Goal: Task Accomplishment & Management: Manage account settings

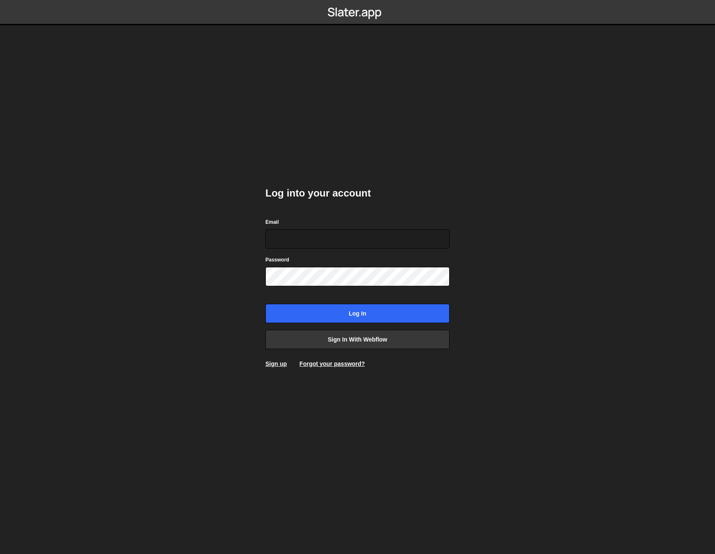
click at [0, 553] on nordpass-portal at bounding box center [0, 554] width 0 height 0
type input "[EMAIL_ADDRESS][DOMAIN_NAME]"
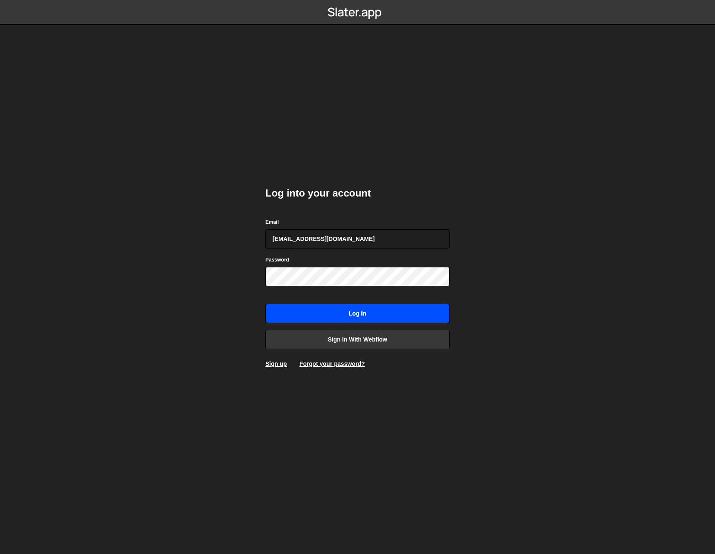
click at [343, 314] on input "Log in" at bounding box center [358, 313] width 184 height 19
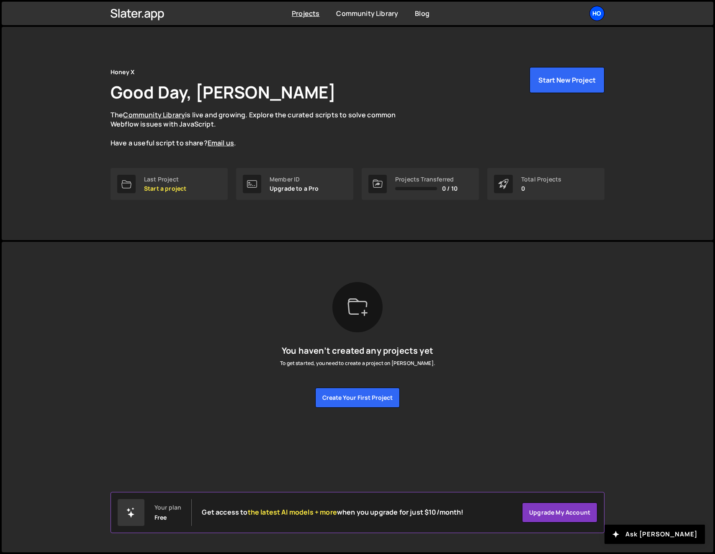
click at [599, 11] on div "Ho" at bounding box center [597, 13] width 15 height 15
click at [542, 52] on link "Your Teams" at bounding box center [552, 49] width 104 height 15
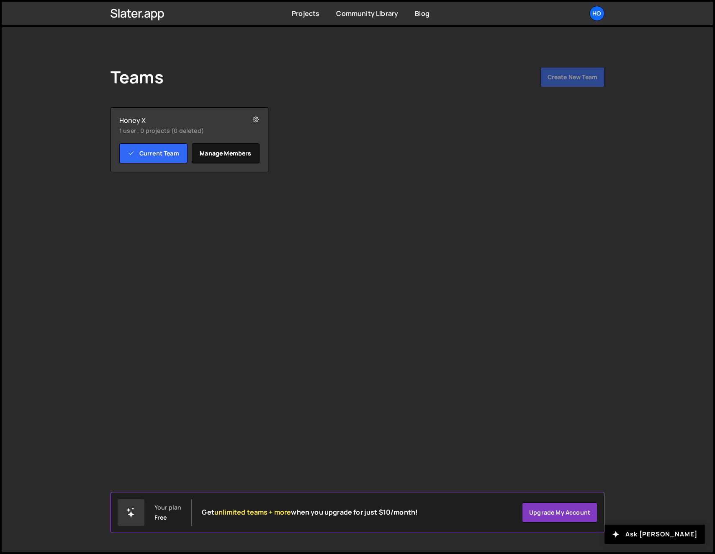
click at [204, 156] on link "Manage members" at bounding box center [226, 153] width 68 height 20
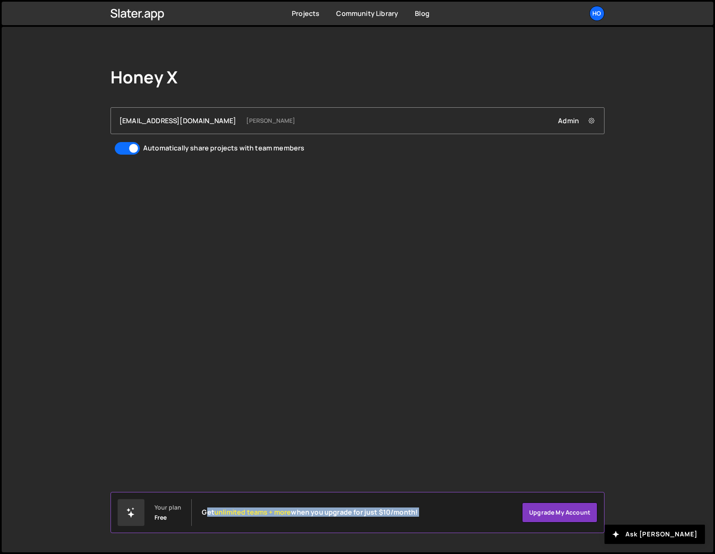
drag, startPoint x: 206, startPoint y: 514, endPoint x: 472, endPoint y: 517, distance: 265.5
click at [472, 517] on div "Your plan Free Get unlimited teams + more when you upgrade for just $10/month! …" at bounding box center [358, 512] width 494 height 41
click at [463, 516] on div "Your plan Free Get unlimited teams + more when you upgrade for just $10/month! …" at bounding box center [358, 512] width 494 height 41
click at [397, 483] on div "Honey X strategy@honey-x.au Muhammad Rahman Admin Remove strategy@honey-x.au fr…" at bounding box center [358, 289] width 712 height 525
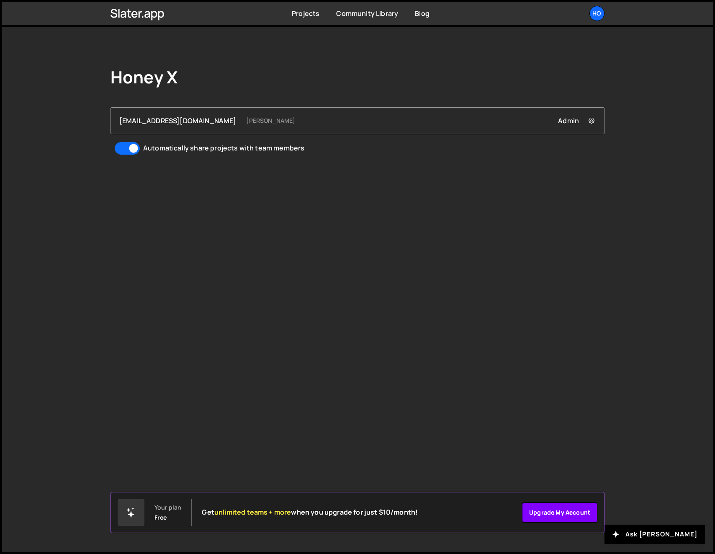
click at [584, 508] on link "Upgrade my account" at bounding box center [559, 512] width 75 height 20
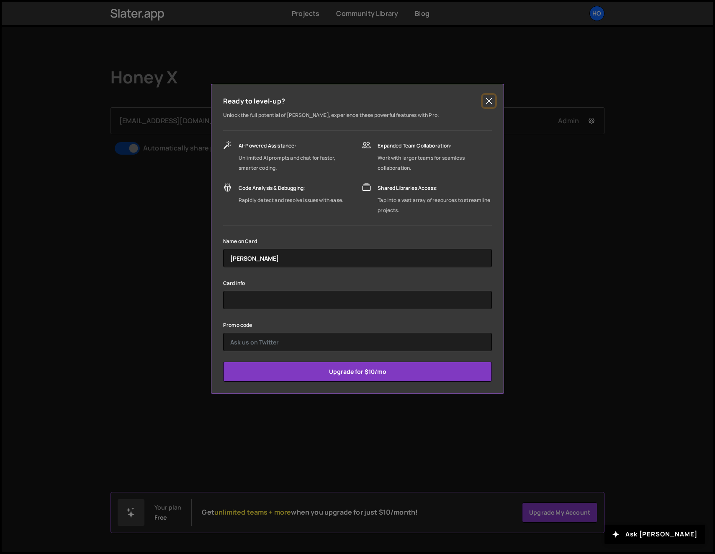
click at [492, 100] on button "Close" at bounding box center [489, 101] width 13 height 13
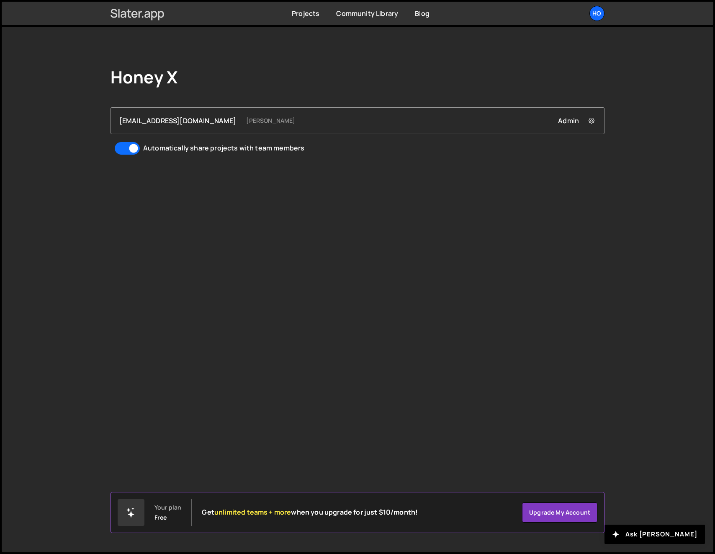
click at [129, 22] on link at bounding box center [138, 13] width 54 height 18
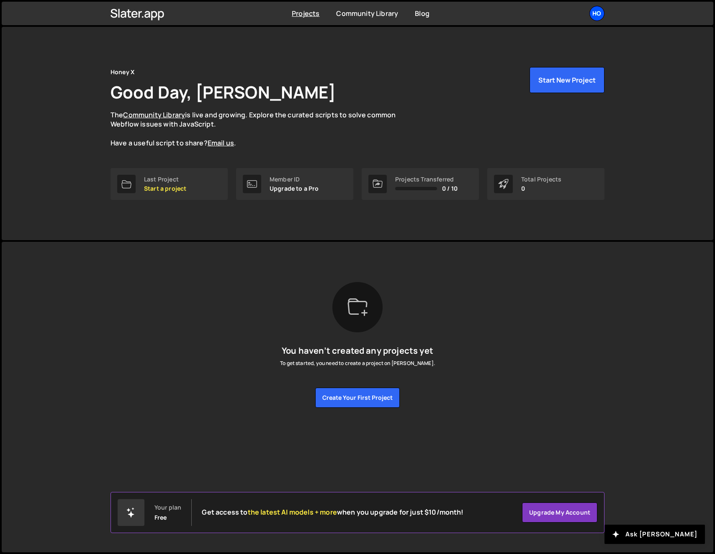
click at [599, 12] on div "Ho" at bounding box center [597, 13] width 15 height 15
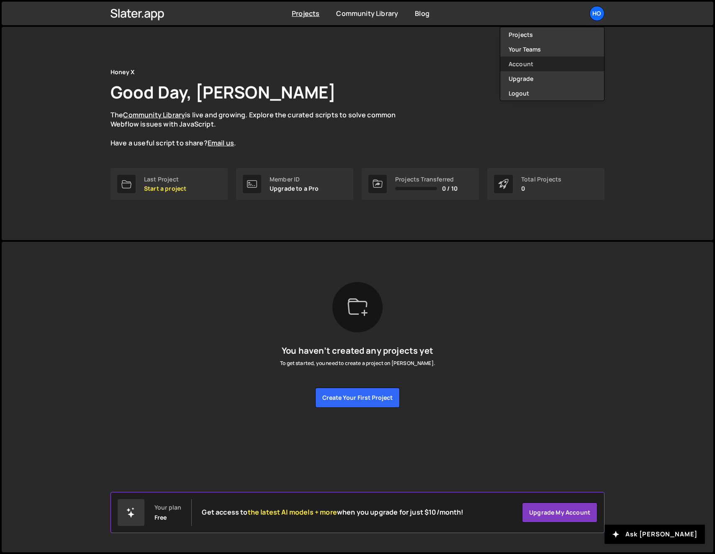
click at [530, 66] on link "Account" at bounding box center [552, 64] width 104 height 15
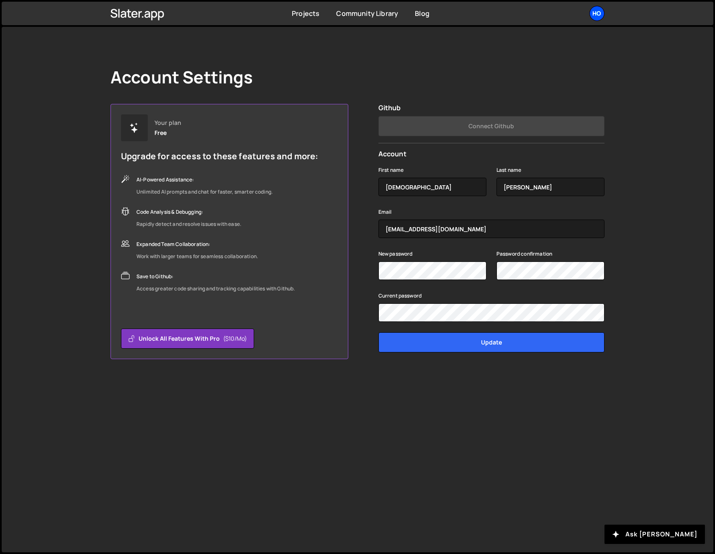
click at [602, 14] on div "Ho" at bounding box center [597, 13] width 15 height 15
click at [544, 73] on link "Upgrade" at bounding box center [552, 78] width 104 height 15
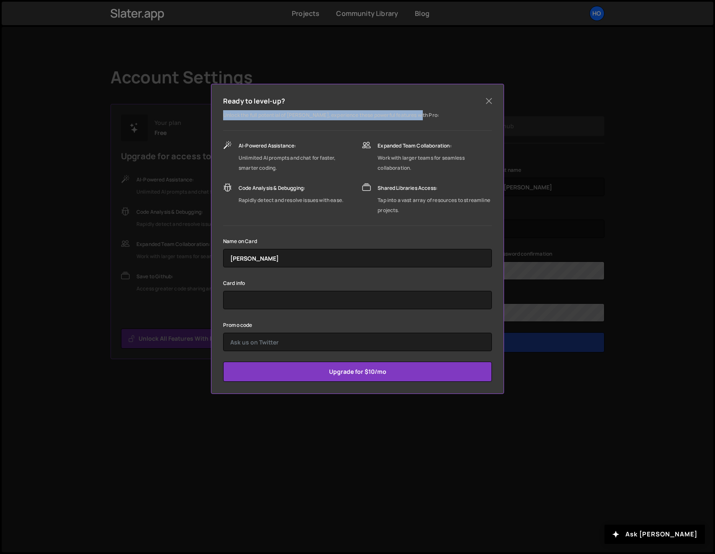
drag, startPoint x: 224, startPoint y: 116, endPoint x: 433, endPoint y: 112, distance: 208.6
click at [433, 112] on p "Unlock the full potential of [PERSON_NAME], experience these powerful features …" at bounding box center [357, 115] width 269 height 10
drag, startPoint x: 382, startPoint y: 147, endPoint x: 434, endPoint y: 145, distance: 51.6
click at [429, 145] on div "Expanded Team Collaboration:" at bounding box center [435, 146] width 114 height 10
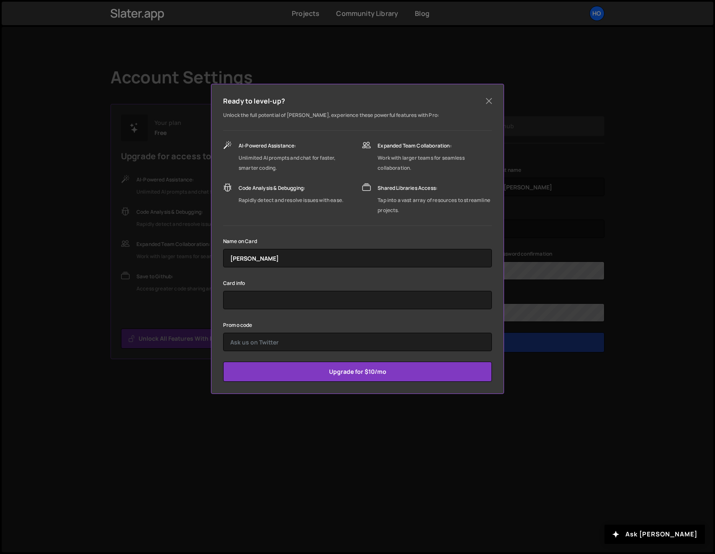
click at [434, 145] on div "Expanded Team Collaboration:" at bounding box center [435, 146] width 114 height 10
click at [486, 101] on button "Close" at bounding box center [489, 101] width 13 height 13
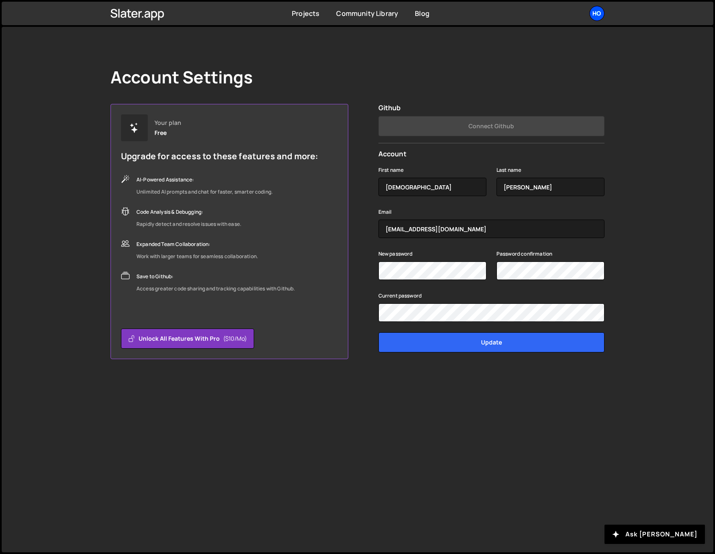
click at [600, 11] on div "Ho" at bounding box center [597, 13] width 15 height 15
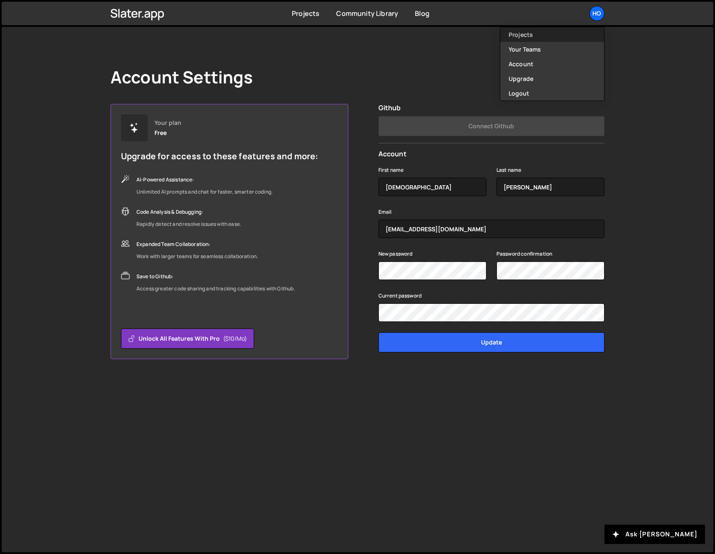
click at [528, 35] on link "Projects" at bounding box center [552, 34] width 104 height 15
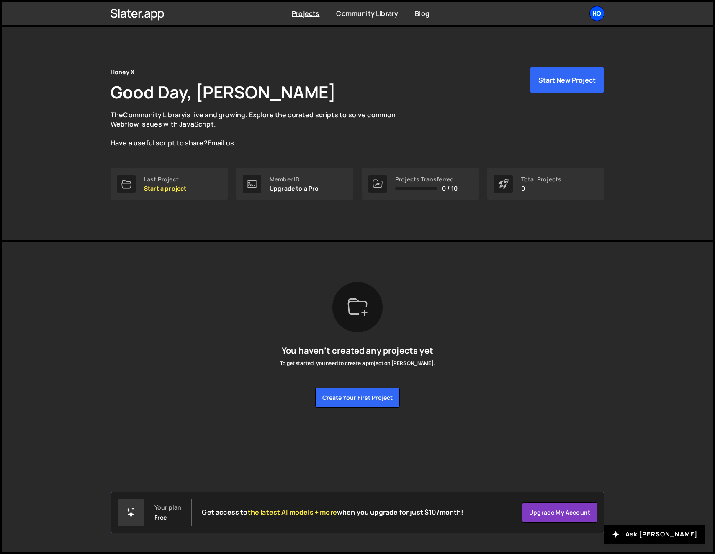
click at [596, 13] on div "Ho" at bounding box center [597, 13] width 15 height 15
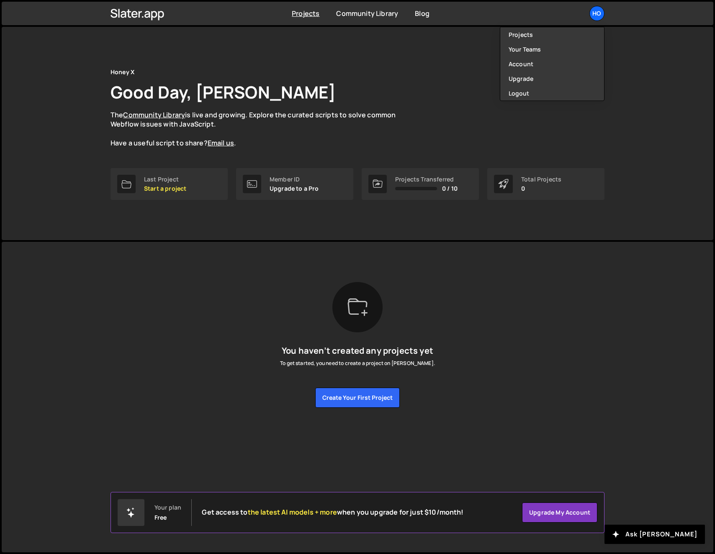
click at [438, 266] on div "Slater is designed for desktop use. Please use a larger screen to access the fu…" at bounding box center [357, 345] width 519 height 206
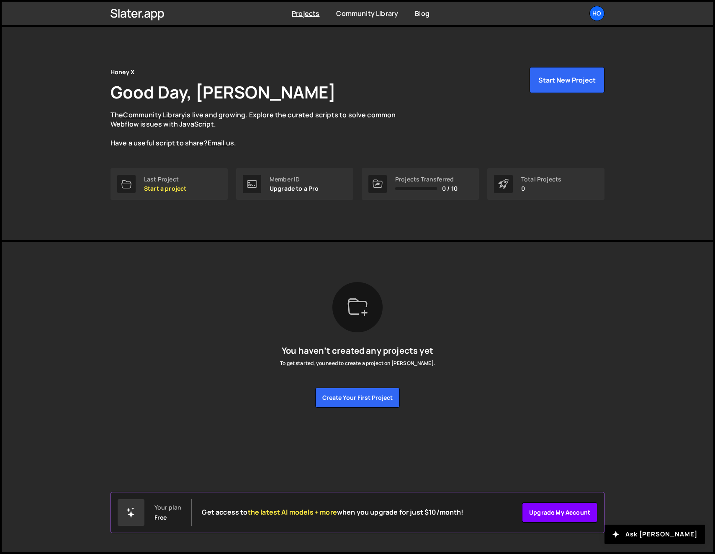
click at [570, 515] on link "Upgrade my account" at bounding box center [559, 512] width 75 height 20
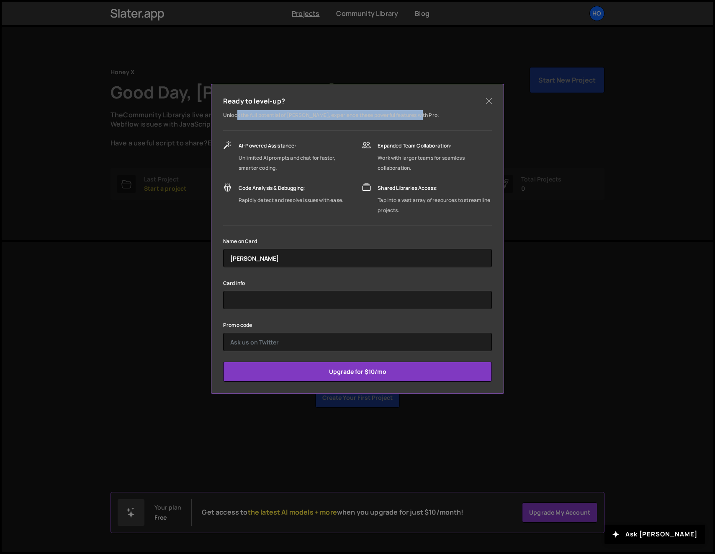
drag, startPoint x: 238, startPoint y: 116, endPoint x: 420, endPoint y: 112, distance: 182.2
click at [420, 112] on p "Unlock the full potential of [PERSON_NAME], experience these powerful features …" at bounding box center [357, 115] width 269 height 10
drag, startPoint x: 303, startPoint y: 114, endPoint x: 354, endPoint y: 114, distance: 50.7
click at [354, 114] on p "Unlock the full potential of [PERSON_NAME], experience these powerful features …" at bounding box center [357, 115] width 269 height 10
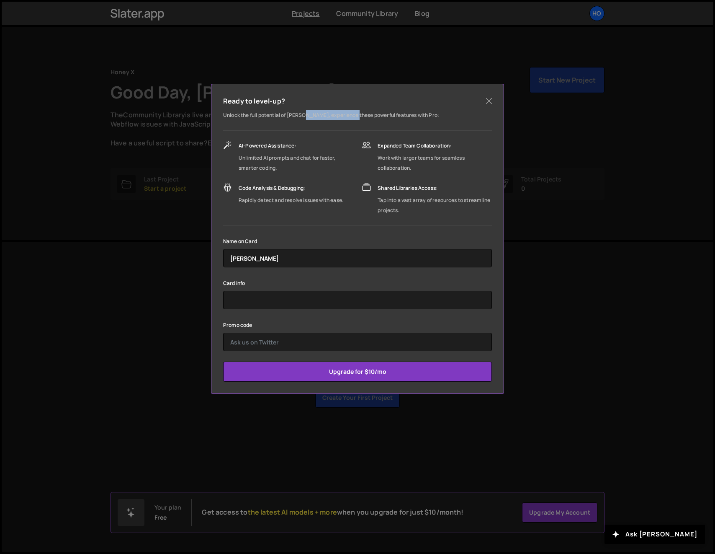
click at [354, 114] on p "Unlock the full potential of [PERSON_NAME], experience these powerful features …" at bounding box center [357, 115] width 269 height 10
click at [243, 156] on div "Unlimited AI prompts and chat for faster, smarter coding." at bounding box center [296, 163] width 115 height 20
drag, startPoint x: 240, startPoint y: 157, endPoint x: 302, endPoint y: 164, distance: 62.4
click at [302, 164] on div "Unlimited AI prompts and chat for faster, smarter coding." at bounding box center [296, 163] width 115 height 20
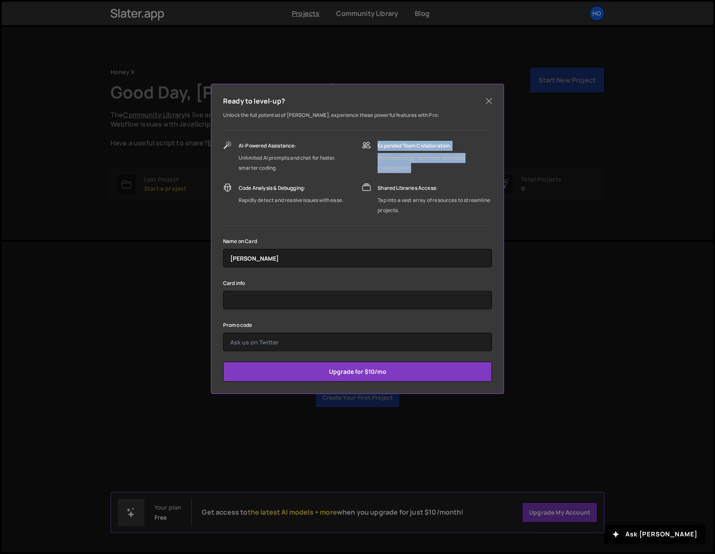
drag, startPoint x: 369, startPoint y: 157, endPoint x: 442, endPoint y: 173, distance: 75.6
click at [442, 173] on div "Expanded Team Collaboration: Work with larger teams for seamless collaboration.…" at bounding box center [427, 178] width 130 height 75
drag, startPoint x: 442, startPoint y: 173, endPoint x: 193, endPoint y: 186, distance: 249.9
click at [441, 173] on div "Expanded Team Collaboration: Work with larger teams for seamless collaboration.…" at bounding box center [427, 178] width 130 height 75
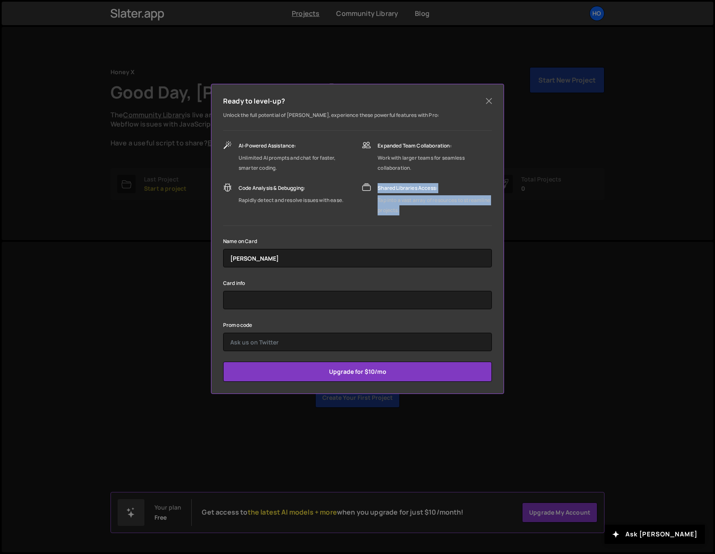
drag, startPoint x: 375, startPoint y: 188, endPoint x: 432, endPoint y: 206, distance: 59.5
click at [432, 206] on div "Shared Libraries Access: Tap into a vast array of resources to streamline proje…" at bounding box center [427, 199] width 130 height 32
click at [432, 206] on div "Tap into a vast array of resources to streamline projects." at bounding box center [435, 205] width 114 height 20
drag, startPoint x: 228, startPoint y: 115, endPoint x: 342, endPoint y: 116, distance: 113.5
click at [342, 116] on p "Unlock the full potential of [PERSON_NAME], experience these powerful features …" at bounding box center [357, 115] width 269 height 10
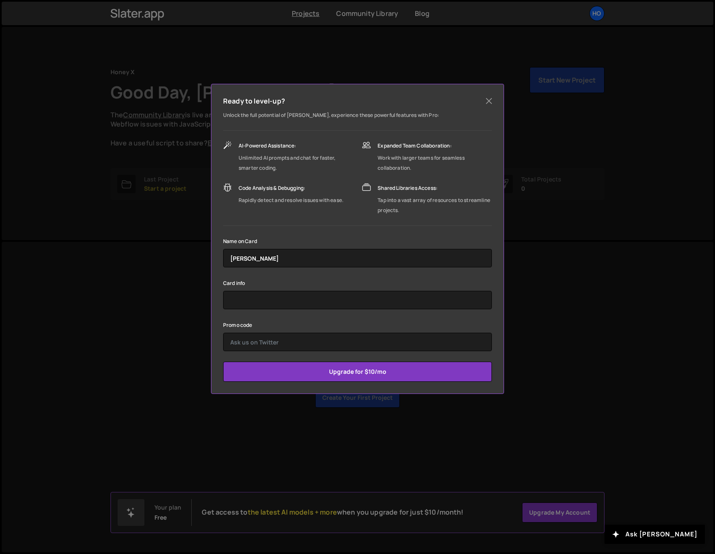
click at [342, 116] on p "Unlock the full potential of [PERSON_NAME], experience these powerful features …" at bounding box center [357, 115] width 269 height 10
click at [343, 116] on p "Unlock the full potential of Slater, experience these powerful features with Pr…" at bounding box center [357, 115] width 269 height 10
click at [436, 108] on div "Ready to level-up? Unlock the full potential of Slater, experience these powerf…" at bounding box center [357, 239] width 293 height 310
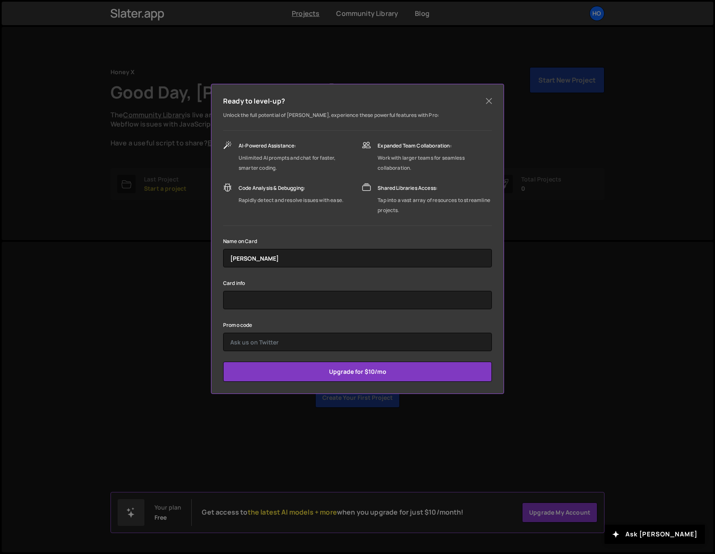
click at [223, 267] on nordpass-icon at bounding box center [223, 267] width 0 height 0
click at [294, 320] on div "Promo code" at bounding box center [357, 335] width 269 height 31
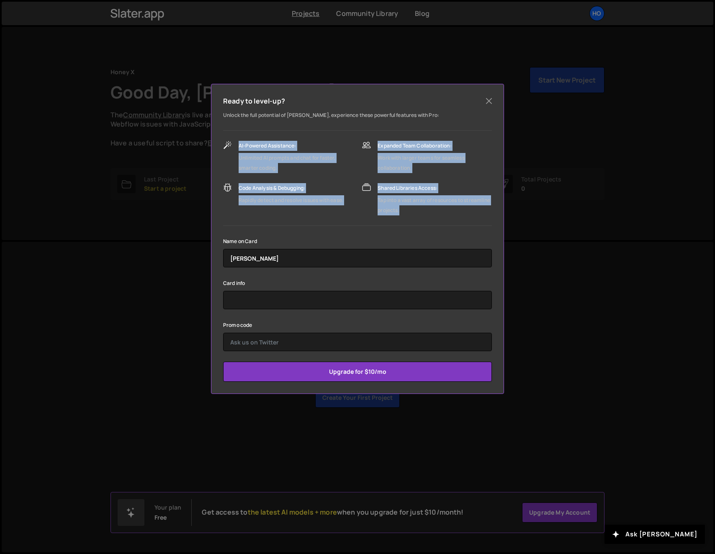
drag, startPoint x: 240, startPoint y: 146, endPoint x: 444, endPoint y: 211, distance: 215.1
click at [444, 211] on div "AI-Powered Assistance: Unlimited AI prompts and chat for faster, smarter coding…" at bounding box center [357, 178] width 269 height 75
click at [444, 211] on div "Tap into a vast array of resources to streamline projects." at bounding box center [435, 205] width 114 height 20
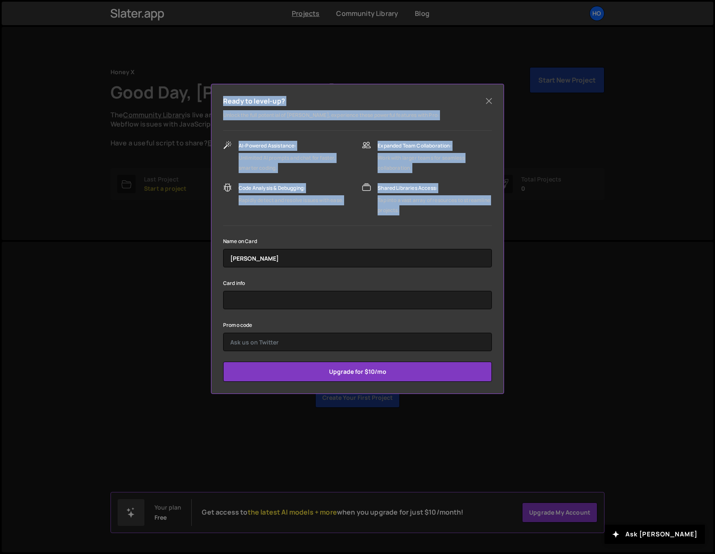
drag, startPoint x: 445, startPoint y: 211, endPoint x: 200, endPoint y: 91, distance: 272.7
click at [200, 90] on div "Ready to level-up? Unlock the full potential of Slater, experience these powerf…" at bounding box center [357, 277] width 715 height 554
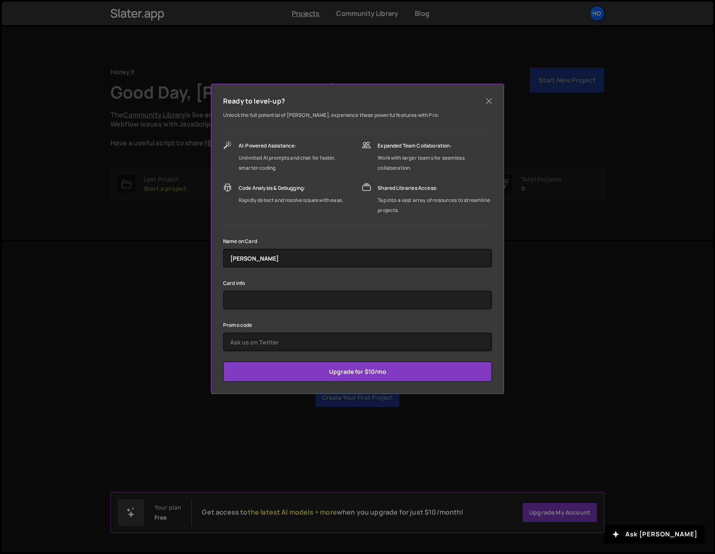
click at [243, 100] on h5 "Ready to level-up?" at bounding box center [254, 101] width 62 height 10
click at [425, 312] on form "Name on Card Muhammad Rahman Card info Promo code Upgrade for $10/mo" at bounding box center [357, 309] width 269 height 146
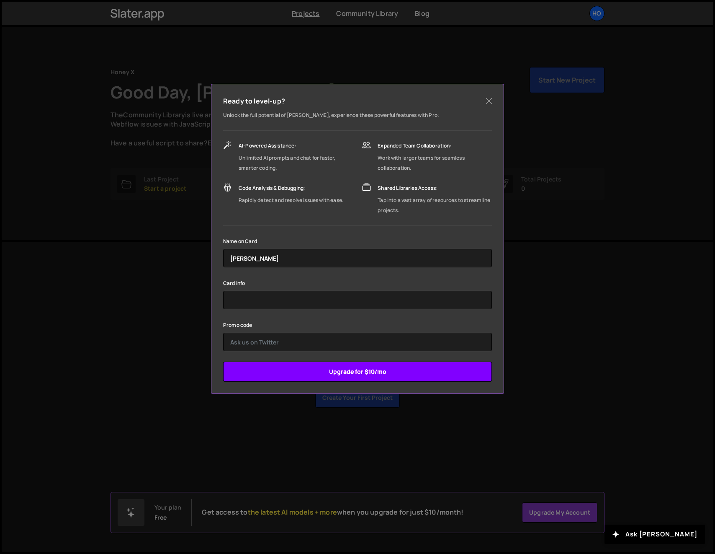
click at [344, 365] on input "Upgrade for $10/mo" at bounding box center [357, 371] width 269 height 20
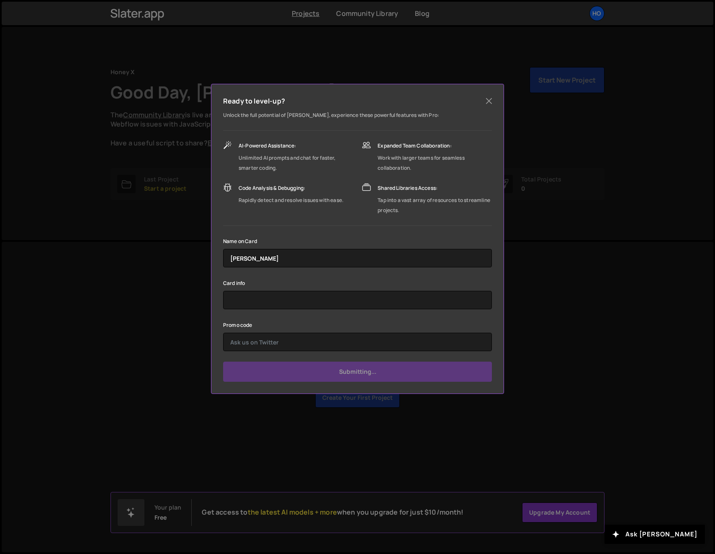
type input "Submit"
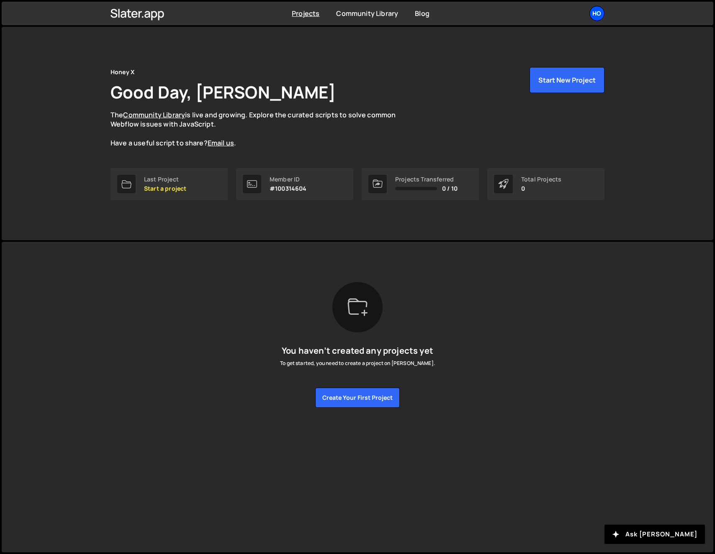
click at [604, 14] on div "Ho" at bounding box center [597, 13] width 15 height 15
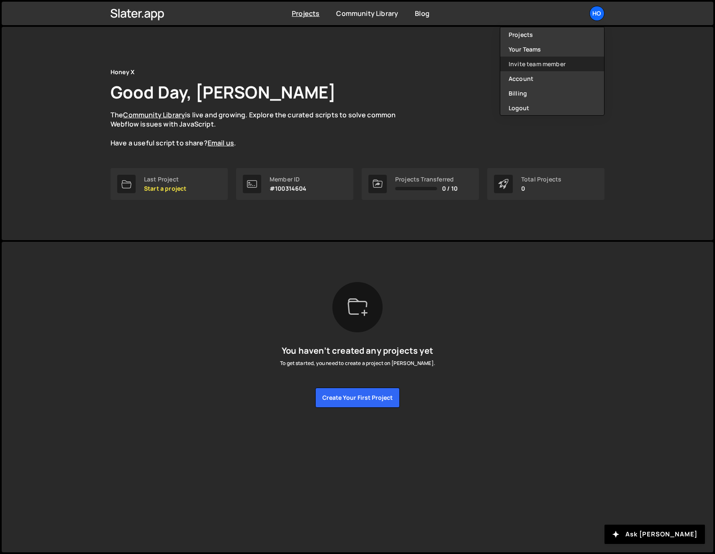
click at [547, 62] on link "Invite team member" at bounding box center [552, 64] width 104 height 15
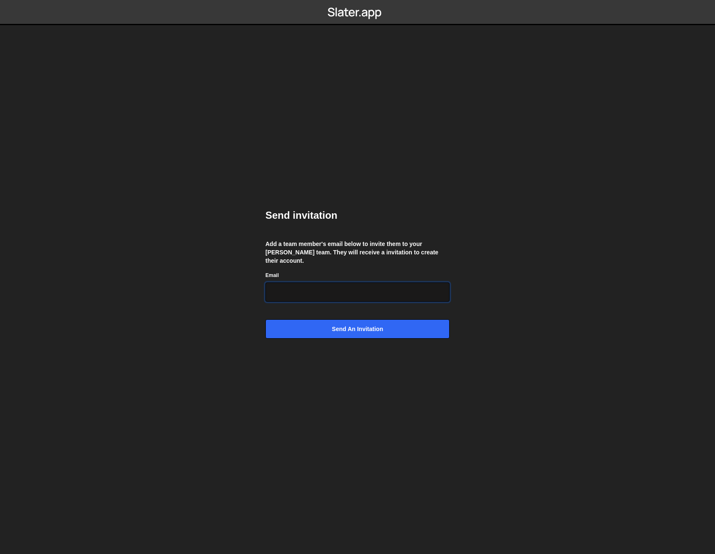
click at [323, 292] on input "Email" at bounding box center [358, 291] width 184 height 19
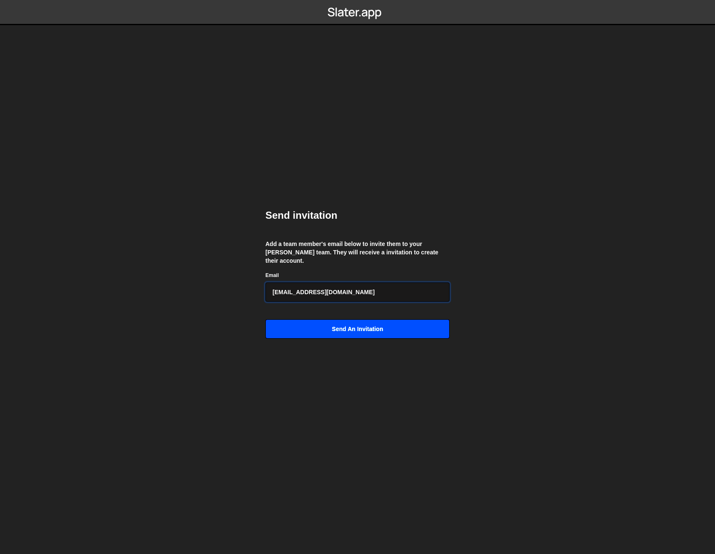
type input "hnyx.user2@gmail.com"
drag, startPoint x: 319, startPoint y: 317, endPoint x: 339, endPoint y: 310, distance: 21.7
click at [319, 319] on input "Send an invitation" at bounding box center [358, 328] width 184 height 19
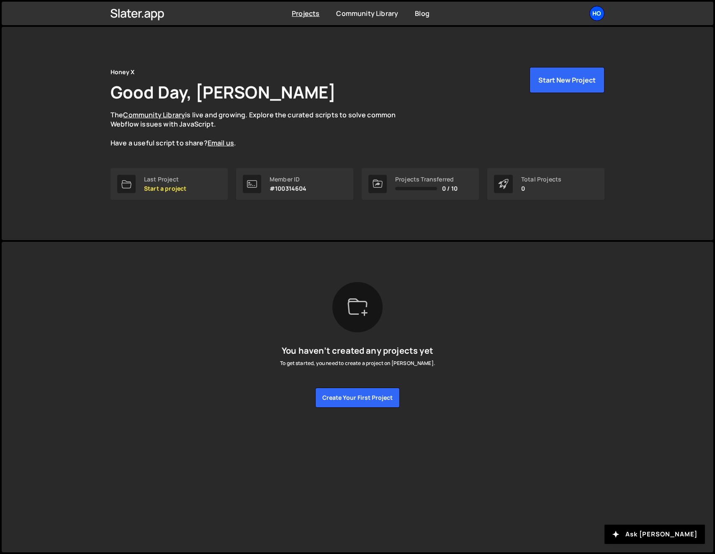
click at [595, 11] on div "Ho" at bounding box center [597, 13] width 15 height 15
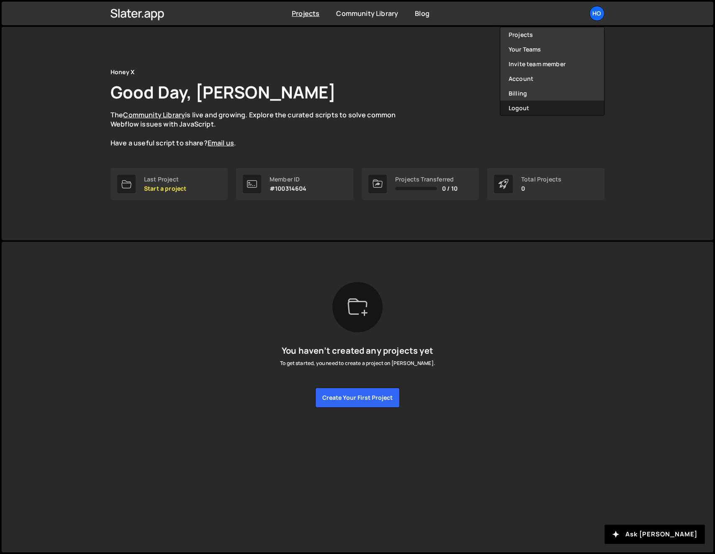
click at [532, 102] on button "Logout" at bounding box center [552, 108] width 104 height 15
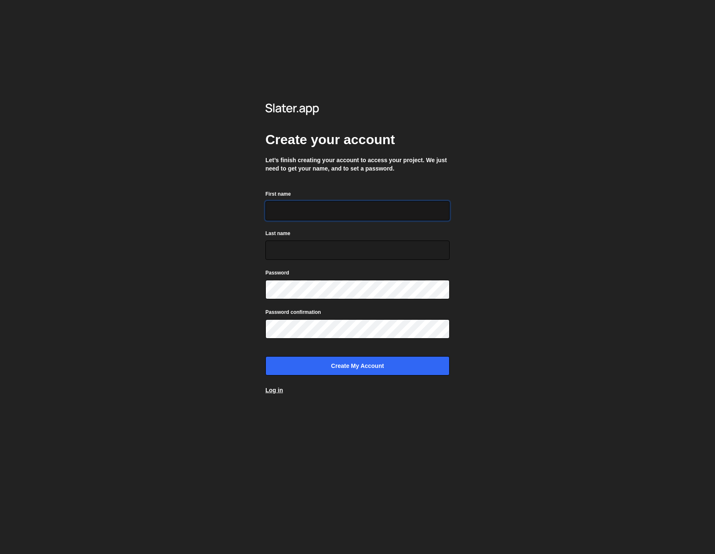
click at [307, 217] on input "First name" at bounding box center [358, 210] width 184 height 19
type input "Honey X"
type input "User 2"
click at [0, 553] on nordpass-autofill-portal at bounding box center [0, 554] width 0 height 0
click at [0, 553] on nordpass-portal at bounding box center [0, 554] width 0 height 0
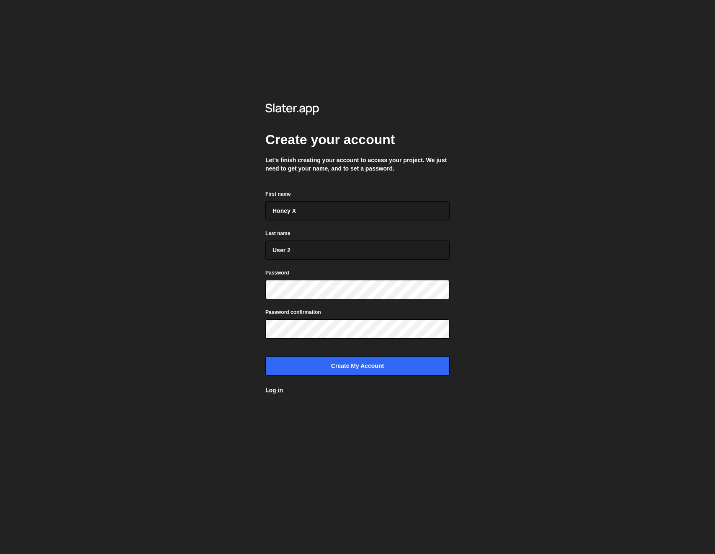
click at [0, 553] on nordpass-portal at bounding box center [0, 554] width 0 height 0
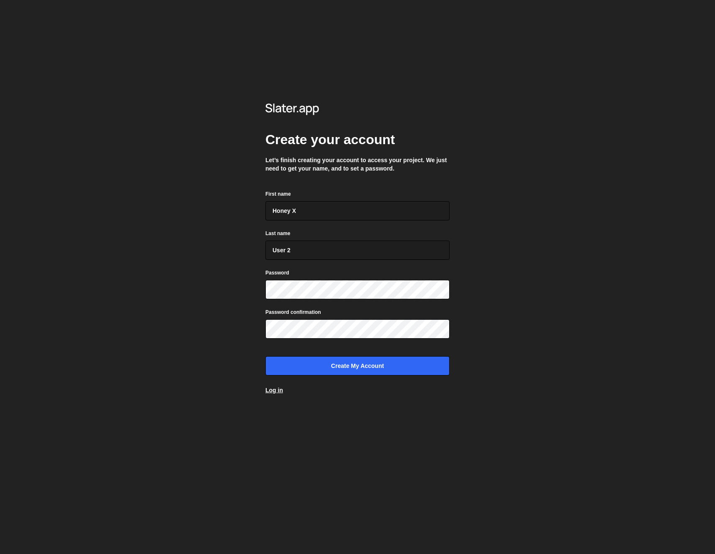
click at [0, 553] on nordpass-portal at bounding box center [0, 554] width 0 height 0
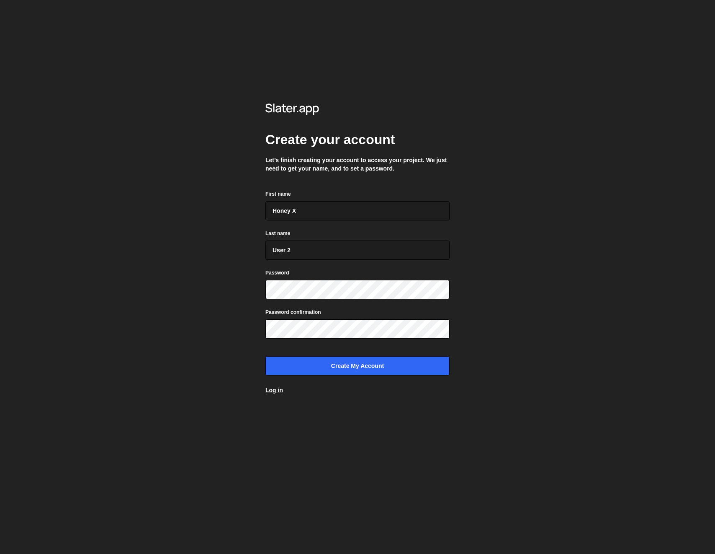
click at [0, 553] on nordpass-portal at bounding box center [0, 554] width 0 height 0
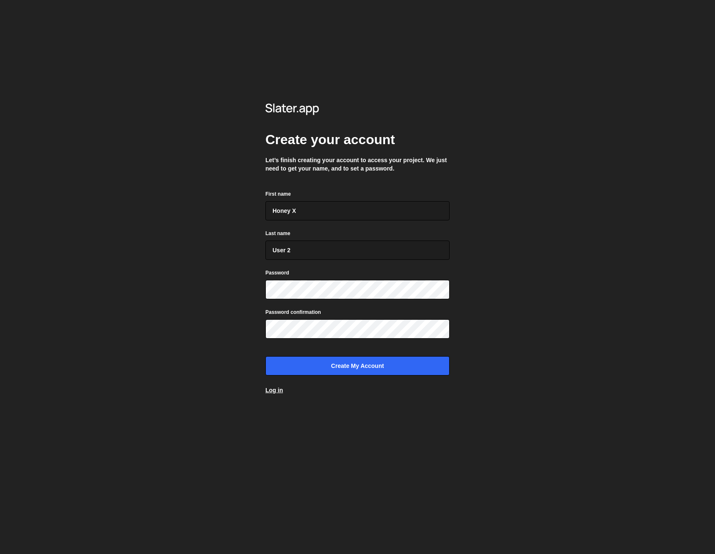
click at [0, 553] on nordpass-portal at bounding box center [0, 554] width 0 height 0
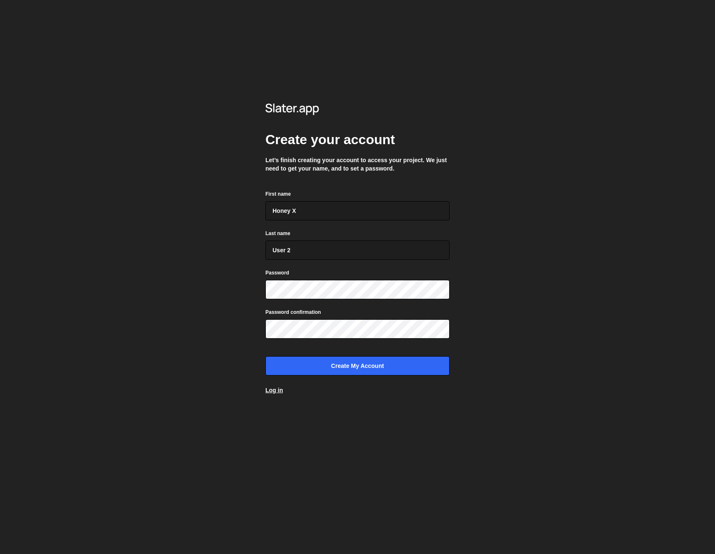
click at [0, 553] on nordpass-portal at bounding box center [0, 554] width 0 height 0
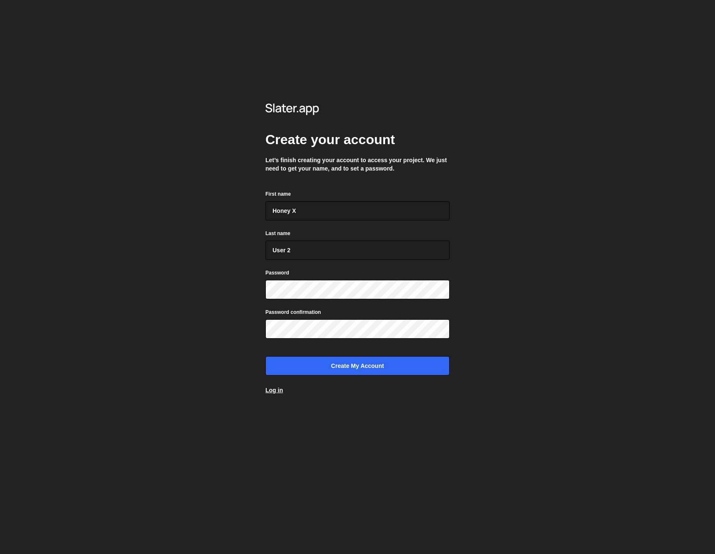
click at [0, 553] on nordpass-portal at bounding box center [0, 554] width 0 height 0
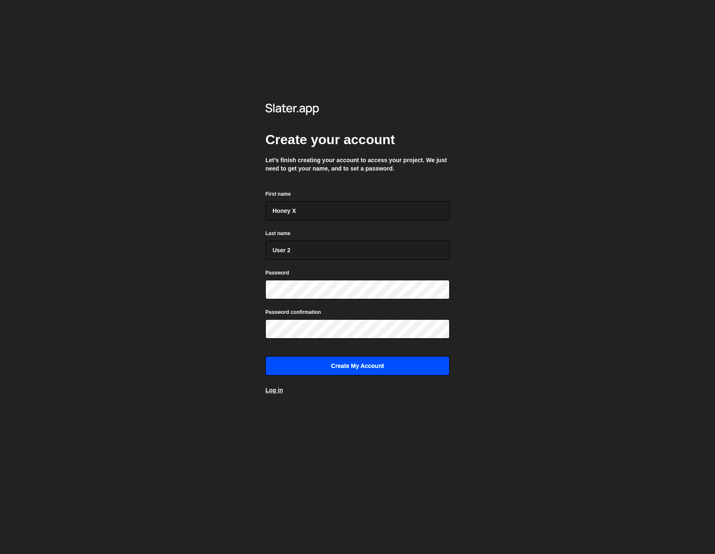
click at [325, 369] on input "Create my account" at bounding box center [358, 365] width 184 height 19
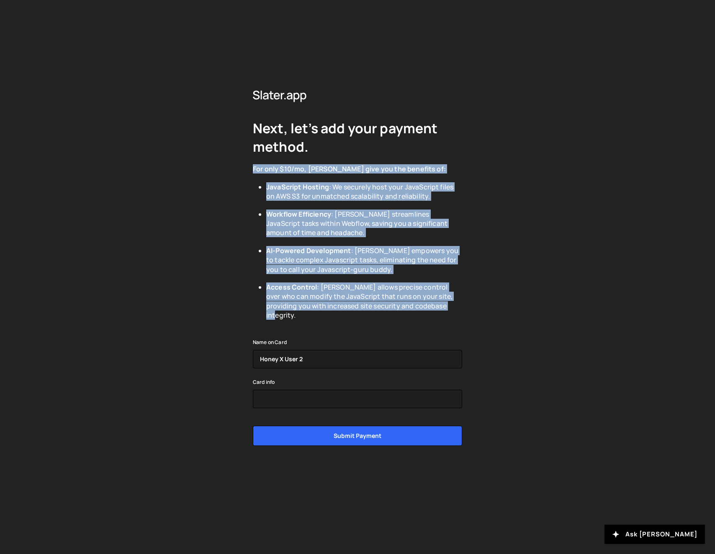
drag, startPoint x: 251, startPoint y: 174, endPoint x: 476, endPoint y: 315, distance: 265.4
click at [476, 315] on div "Next, let’s add your payment method. For only $10/mo, [PERSON_NAME] give you th…" at bounding box center [357, 277] width 715 height 554
click at [477, 311] on div "Next, let’s add your payment method. For only $10/mo, Slater give you the benef…" at bounding box center [357, 277] width 715 height 554
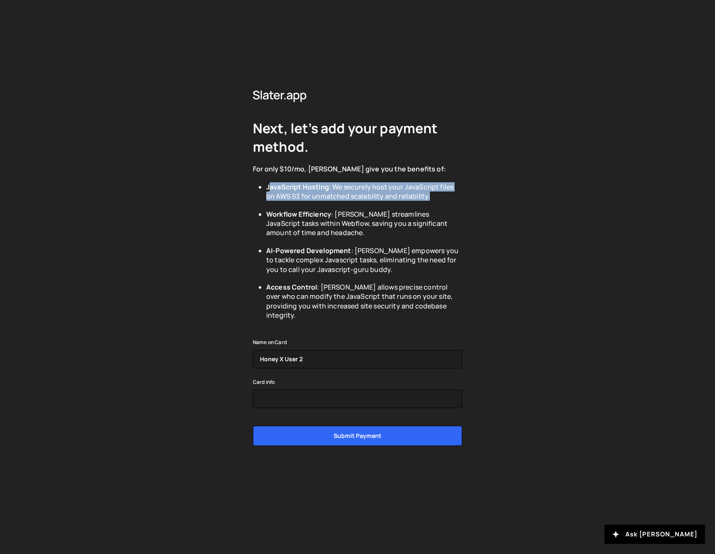
drag, startPoint x: 269, startPoint y: 190, endPoint x: 454, endPoint y: 202, distance: 185.5
click at [454, 201] on li "JavaScript Hosting : We securely host your JavaScript files on AWS S3 for unmat…" at bounding box center [364, 191] width 196 height 19
click at [0, 553] on nordpass-autofill-portal at bounding box center [0, 554] width 0 height 0
click at [502, 336] on div "Next, let’s add your payment method. For only $10/mo, Slater give you the benef…" at bounding box center [357, 277] width 715 height 554
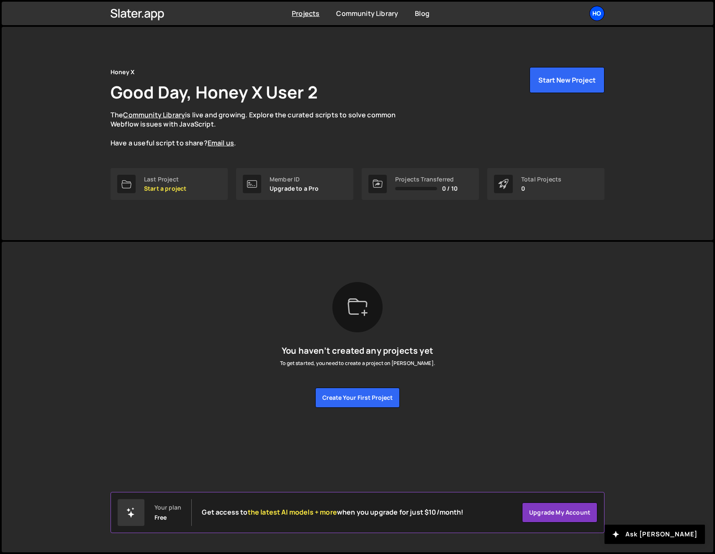
click at [598, 13] on div "Ho" at bounding box center [597, 13] width 15 height 15
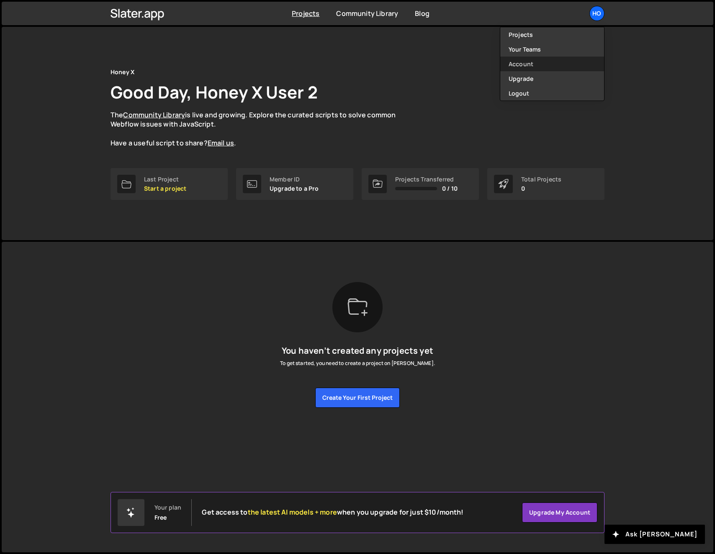
click at [525, 63] on link "Account" at bounding box center [552, 64] width 104 height 15
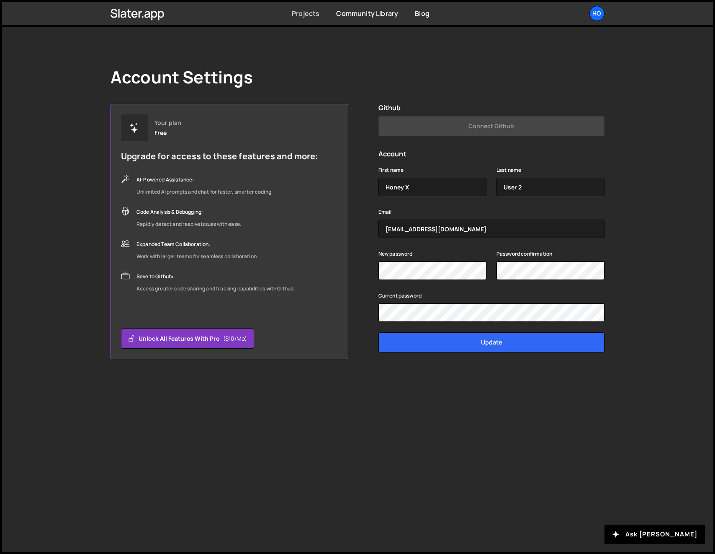
click at [319, 13] on link "Projects" at bounding box center [306, 13] width 28 height 9
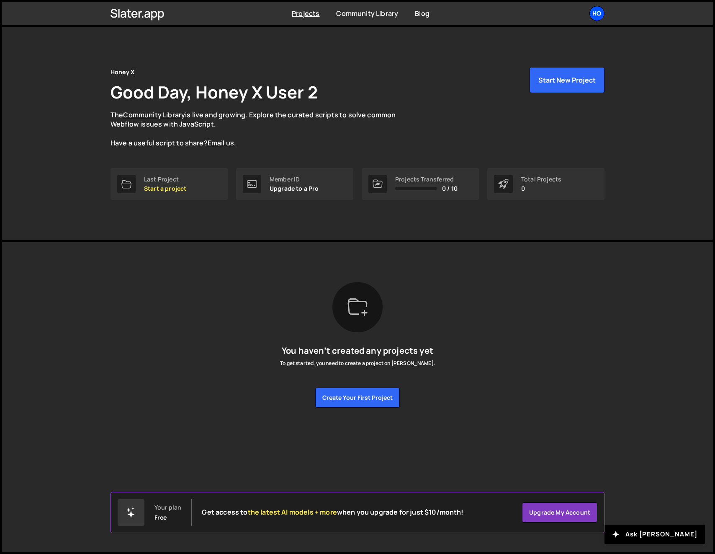
click at [592, 15] on div "Ho" at bounding box center [597, 13] width 15 height 15
click at [530, 46] on link "Your Teams" at bounding box center [552, 49] width 104 height 15
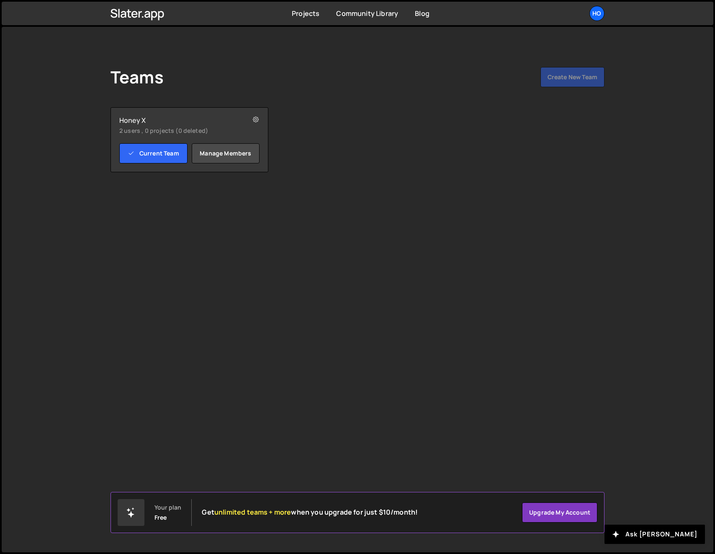
click at [166, 132] on small "2 users , 0 projects (0 deleted)" at bounding box center [176, 130] width 115 height 8
click at [226, 160] on link "Manage members" at bounding box center [226, 153] width 68 height 20
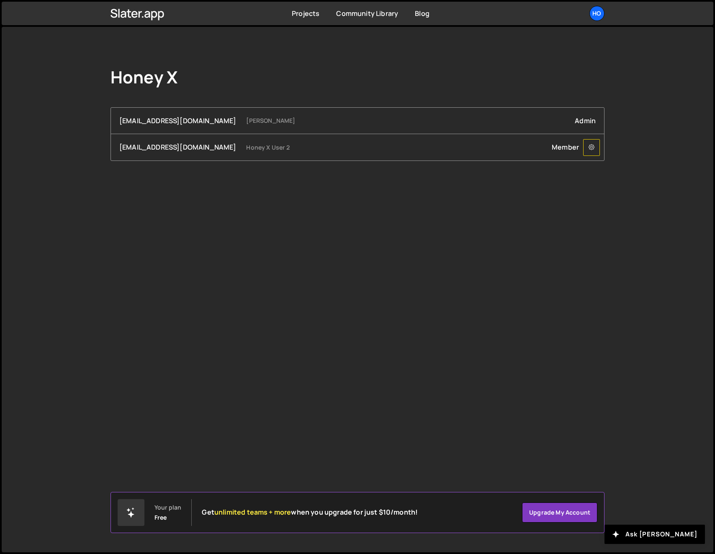
click at [588, 147] on button at bounding box center [591, 147] width 17 height 17
click at [647, 131] on div "Honey X [EMAIL_ADDRESS][DOMAIN_NAME] [PERSON_NAME] Admin [EMAIL_ADDRESS][DOMAIN…" at bounding box center [358, 289] width 712 height 525
click at [588, 122] on div "Admin" at bounding box center [585, 120] width 21 height 9
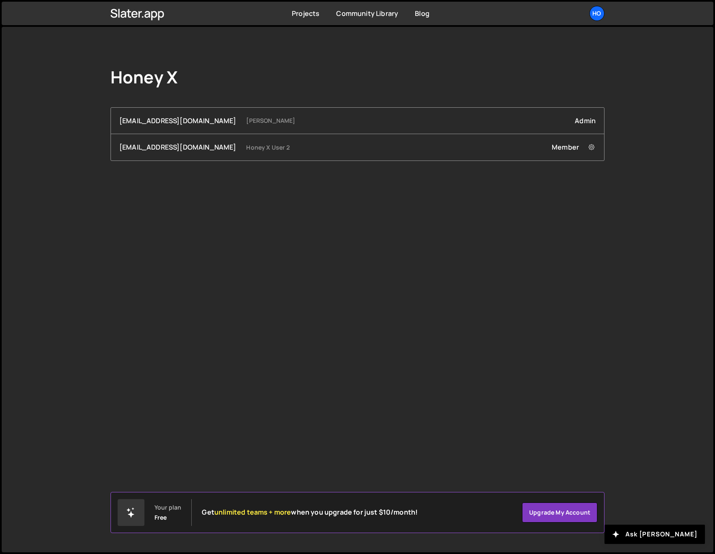
click at [590, 99] on div "Honey X strategy@honey-x.au Muhammad Rahman Admin hnyx.user2@gmail.com Honey X …" at bounding box center [357, 114] width 519 height 174
click at [314, 15] on link "Projects" at bounding box center [306, 13] width 28 height 9
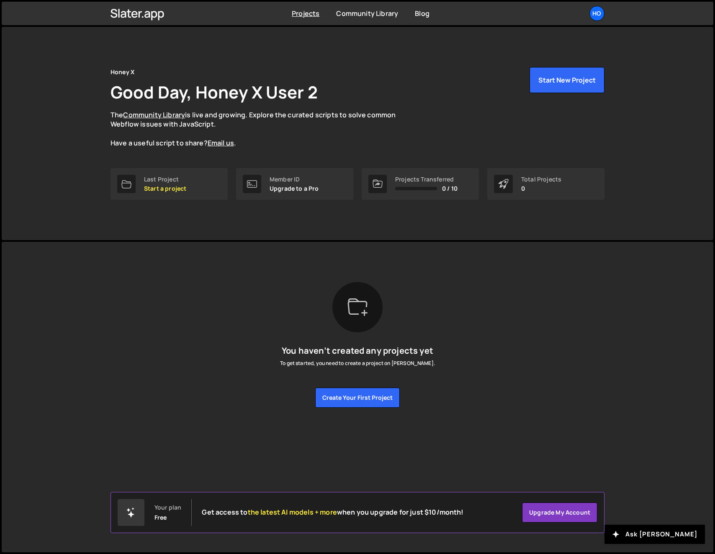
click at [610, 13] on div "Projects Community Library Blog Ho Projects Your Teams Account Upgrade Logout" at bounding box center [357, 13] width 519 height 23
click at [603, 15] on div "Ho" at bounding box center [597, 13] width 15 height 15
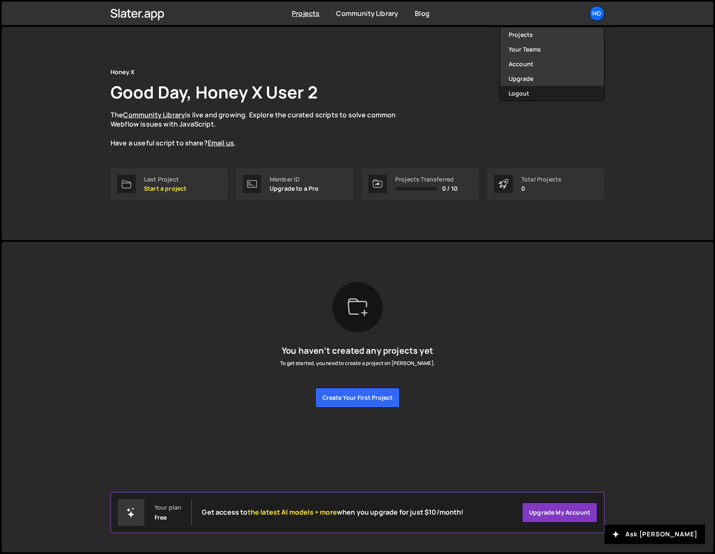
click at [534, 90] on button "Logout" at bounding box center [552, 93] width 104 height 15
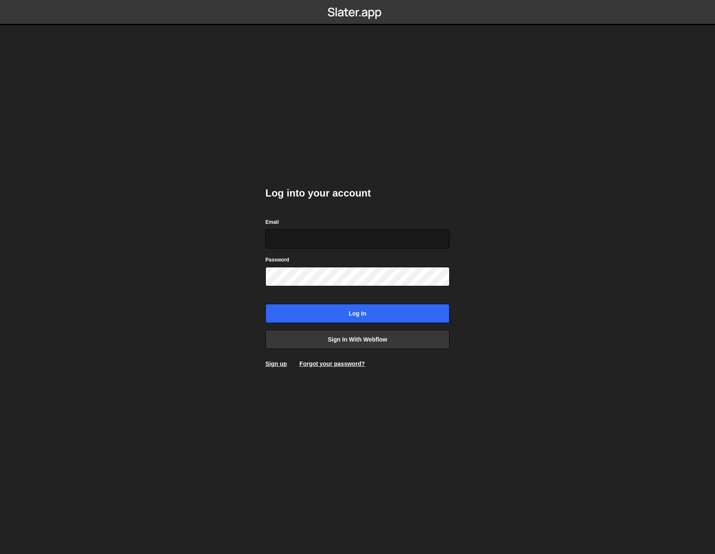
click at [301, 242] on input "Email" at bounding box center [358, 238] width 184 height 19
click at [0, 553] on nordpass-portal at bounding box center [0, 554] width 0 height 0
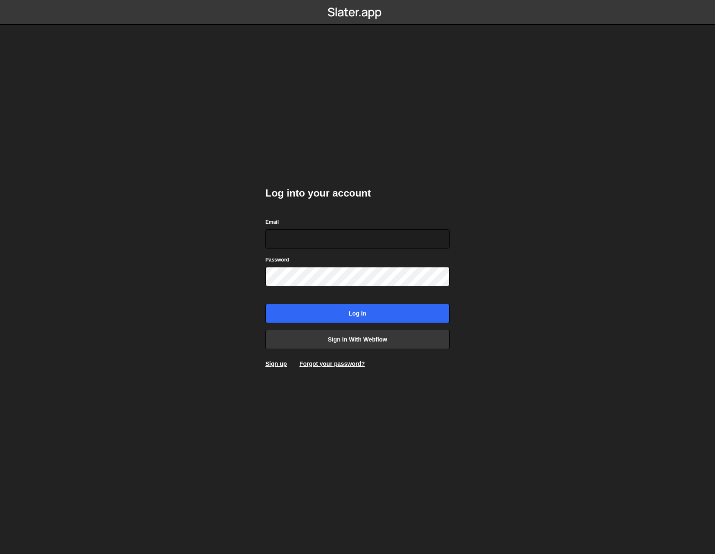
type input "strategy@honey-x.au"
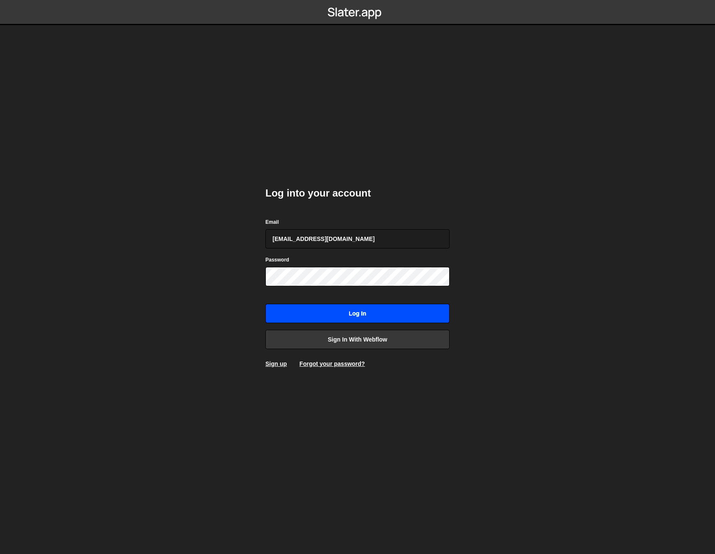
click at [380, 312] on input "Log in" at bounding box center [358, 313] width 184 height 19
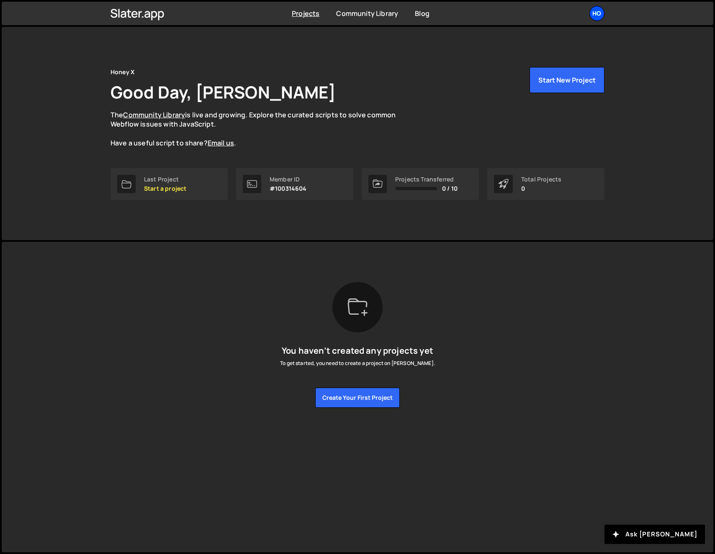
click at [598, 12] on div "Ho" at bounding box center [597, 13] width 15 height 15
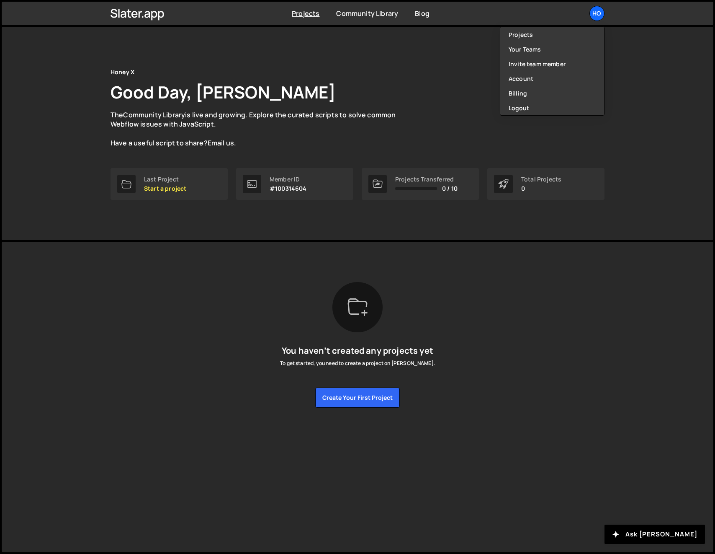
click at [451, 247] on div "Slater is designed for desktop use. Please use a larger screen to access the fu…" at bounding box center [357, 345] width 519 height 206
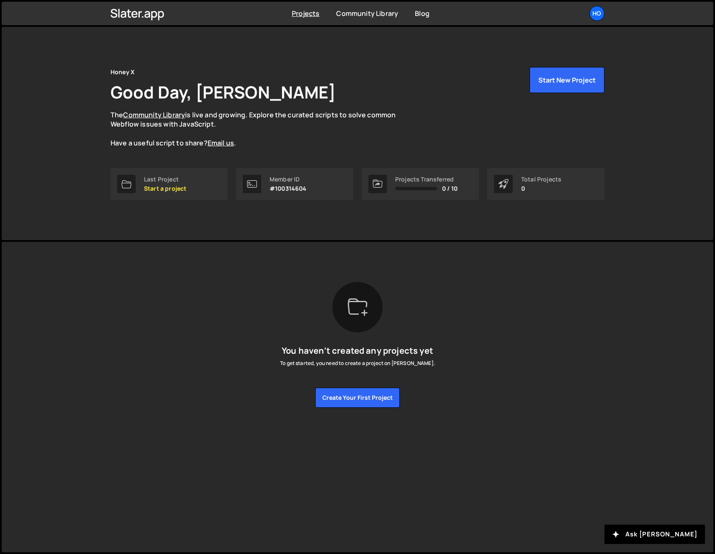
click at [604, 10] on link "Ho" at bounding box center [597, 13] width 15 height 15
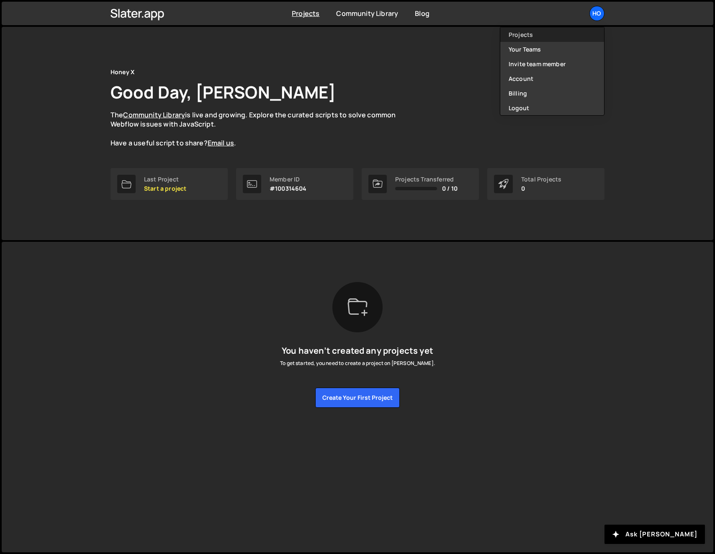
click at [532, 36] on link "Projects" at bounding box center [552, 34] width 104 height 15
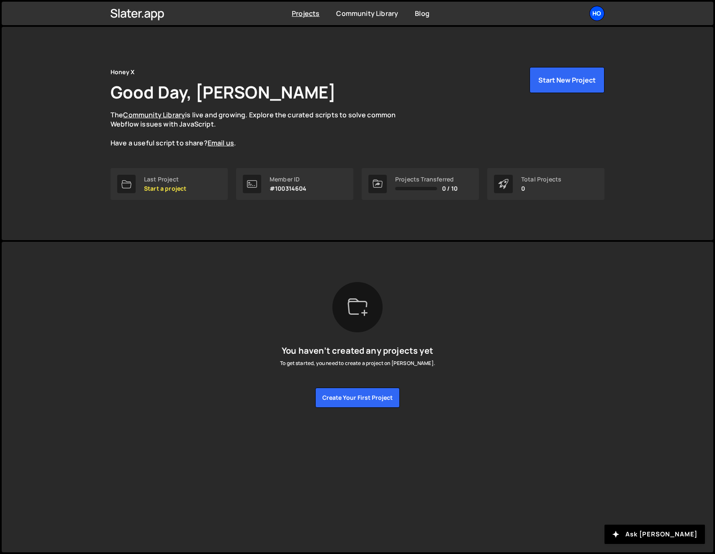
click at [603, 14] on div "Ho" at bounding box center [597, 13] width 15 height 15
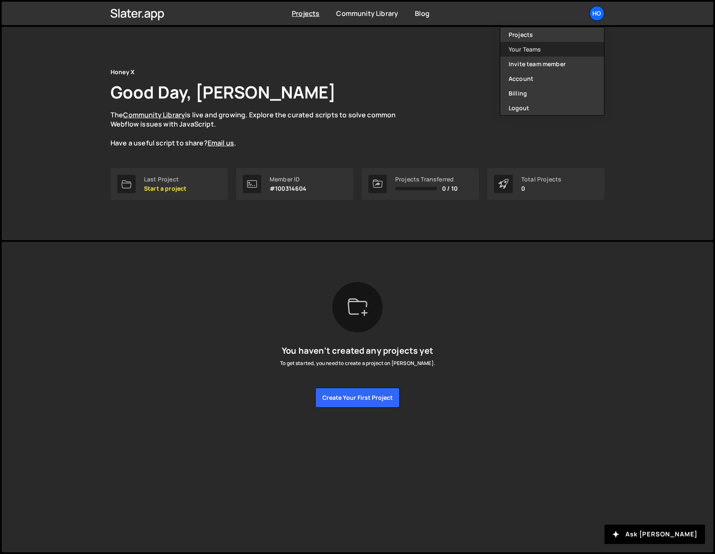
click at [563, 52] on link "Your Teams" at bounding box center [552, 49] width 104 height 15
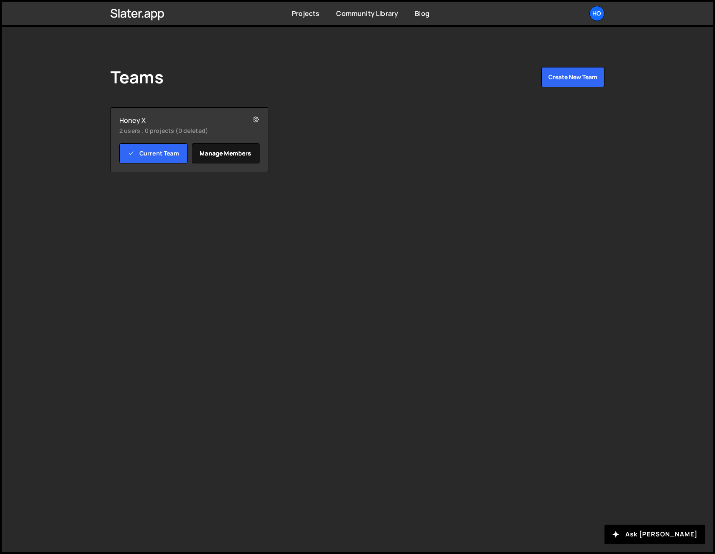
click at [220, 152] on link "Manage members" at bounding box center [226, 153] width 68 height 20
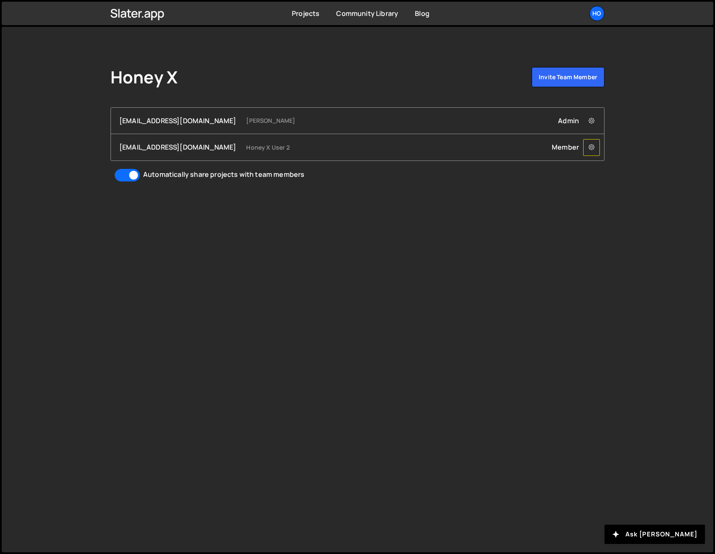
click at [590, 151] on icon at bounding box center [592, 147] width 6 height 8
click at [562, 148] on div "Member Remove hnyx.user2@gmail.com from Team" at bounding box center [574, 146] width 44 height 9
click at [252, 148] on div "hnyx.user2@gmail.com Honey X User 2 Member Remove hnyx.user2@gmail.com from Team" at bounding box center [357, 146] width 477 height 9
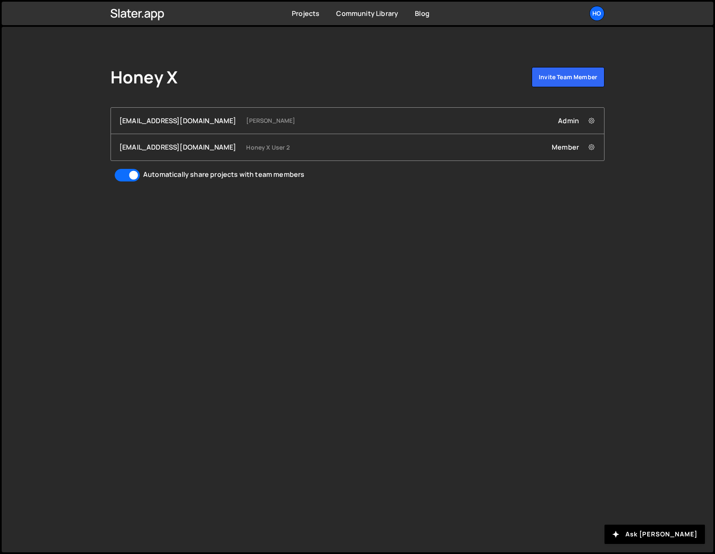
click at [252, 148] on div "hnyx.user2@gmail.com Honey X User 2 Member Remove hnyx.user2@gmail.com from Team" at bounding box center [357, 146] width 477 height 9
click at [270, 174] on div "Automatically share projects with team members" at bounding box center [223, 174] width 161 height 9
click at [140, 174] on input "Automatically share projects with team members" at bounding box center [127, 175] width 25 height 13
click at [270, 174] on div "Automatically share projects with team members" at bounding box center [223, 174] width 161 height 9
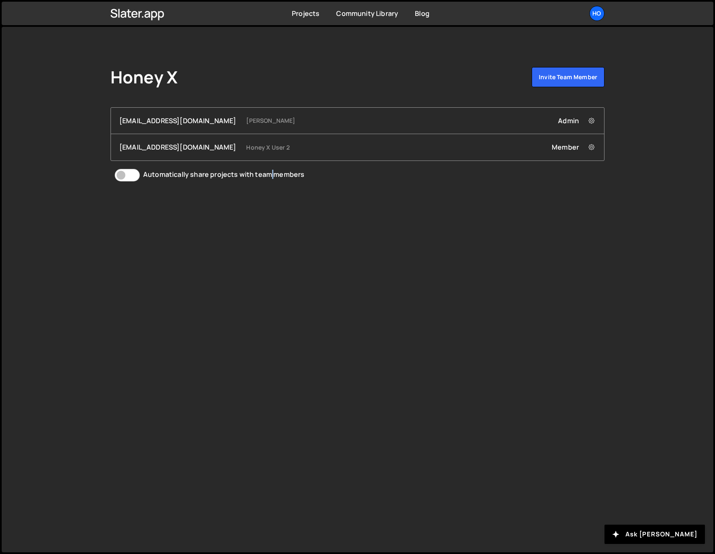
click at [140, 174] on input "Automatically share projects with team members" at bounding box center [127, 175] width 25 height 13
click at [270, 174] on div "Automatically share projects with team members" at bounding box center [223, 174] width 161 height 9
click at [140, 174] on input "Automatically share projects with team members" at bounding box center [127, 175] width 25 height 13
checkbox input "false"
click at [481, 182] on div "strategy@honey-x.au Muhammad Rahman Admin Remove strategy@honey-x.au from Team …" at bounding box center [358, 144] width 494 height 75
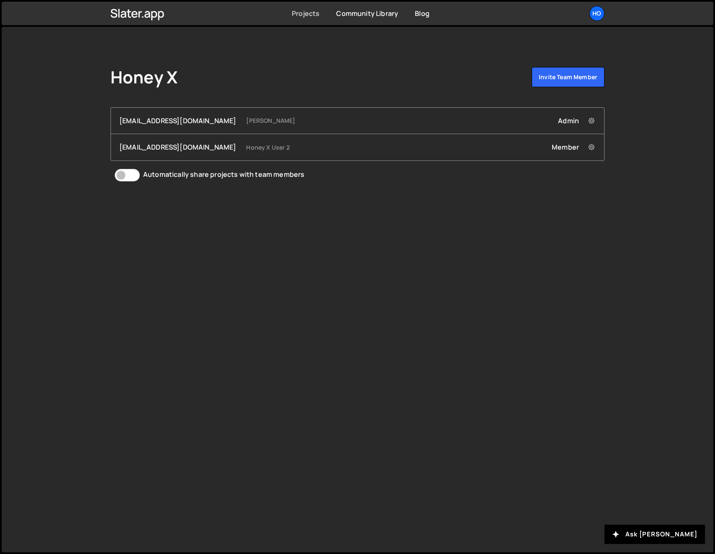
click at [309, 16] on link "Projects" at bounding box center [306, 13] width 28 height 9
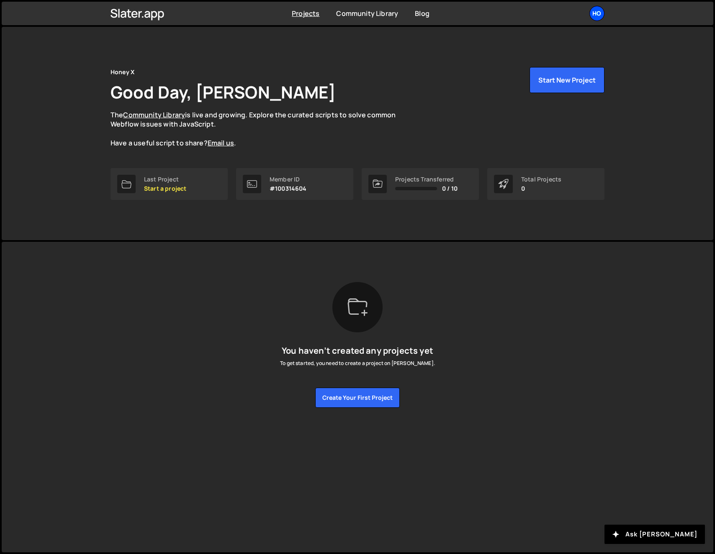
click at [591, 11] on div "Ho" at bounding box center [597, 13] width 15 height 15
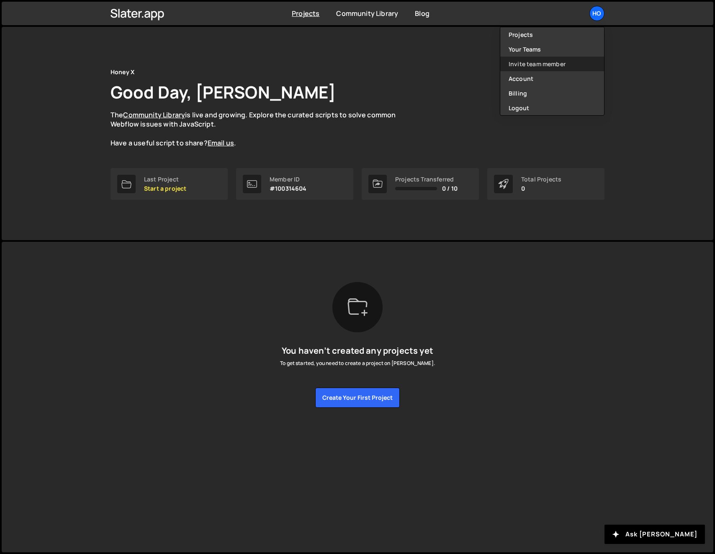
click at [540, 64] on link "Invite team member" at bounding box center [552, 64] width 104 height 15
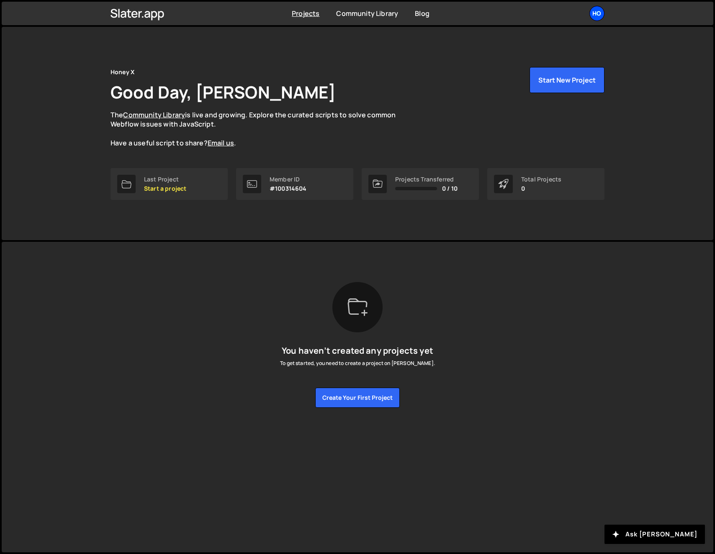
click at [600, 15] on div "Ho" at bounding box center [597, 13] width 15 height 15
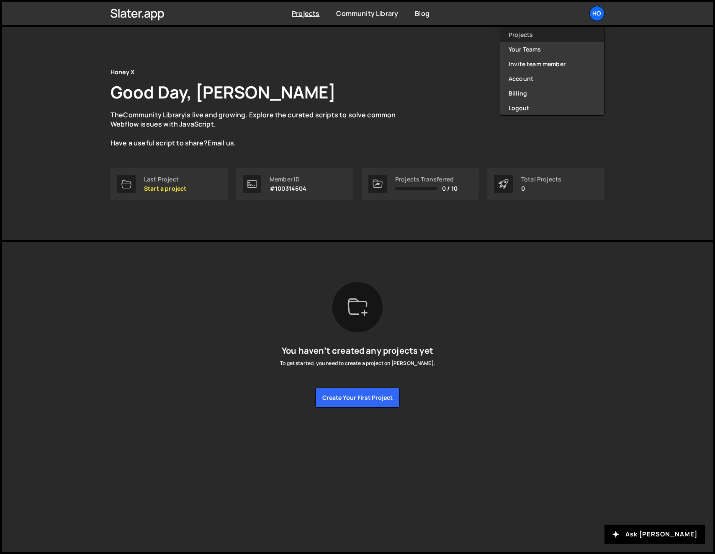
click at [526, 38] on link "Projects" at bounding box center [552, 34] width 104 height 15
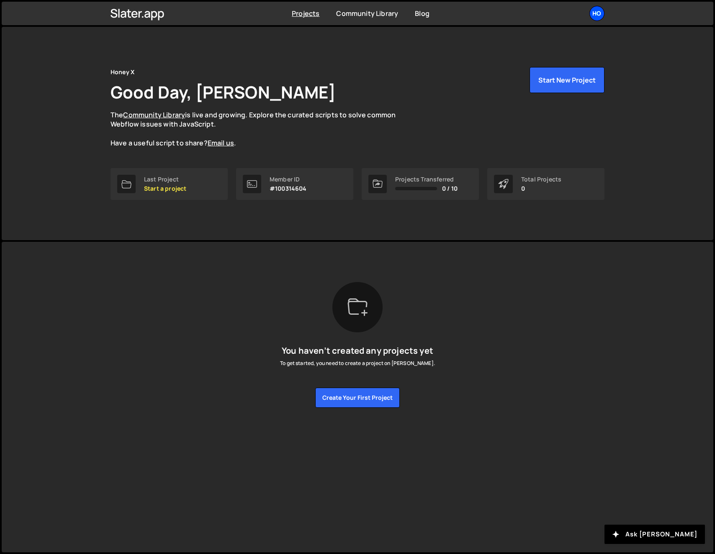
click at [601, 15] on div "Ho" at bounding box center [597, 13] width 15 height 15
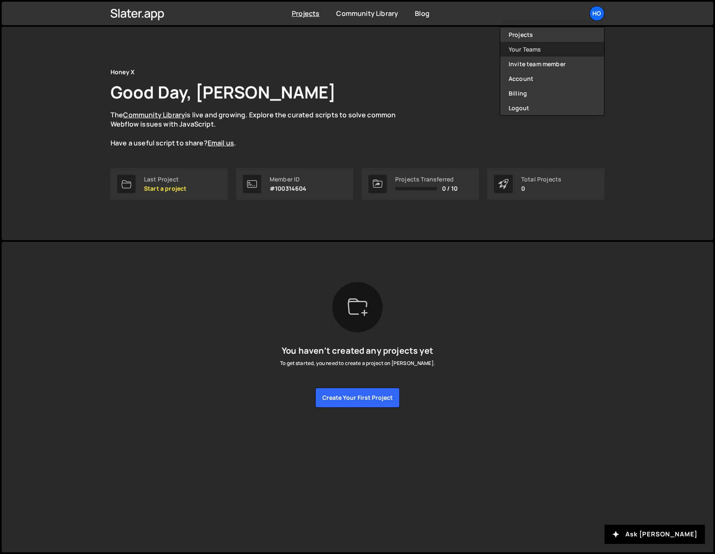
click at [534, 51] on link "Your Teams" at bounding box center [552, 49] width 104 height 15
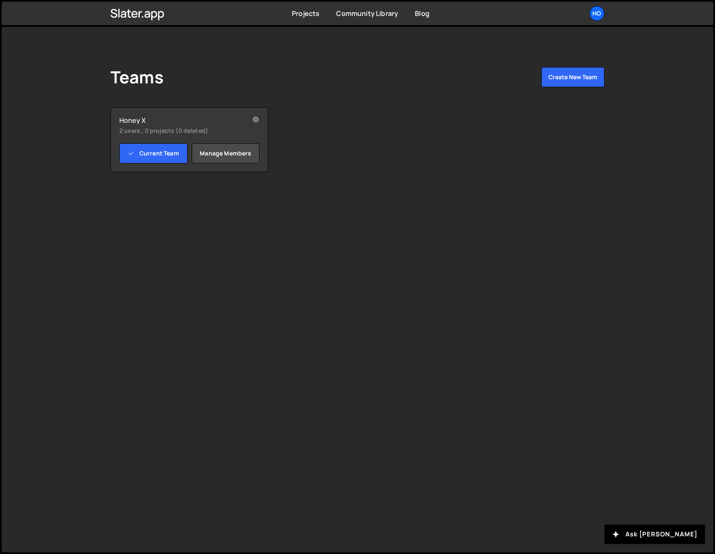
click at [137, 124] on div "Honey X 2 users , 0 projects (0 deleted)" at bounding box center [189, 125] width 140 height 19
click at [138, 124] on div "Honey X 2 users , 0 projects (0 deleted)" at bounding box center [189, 125] width 140 height 19
click at [141, 120] on h2 "Honey X" at bounding box center [176, 120] width 115 height 8
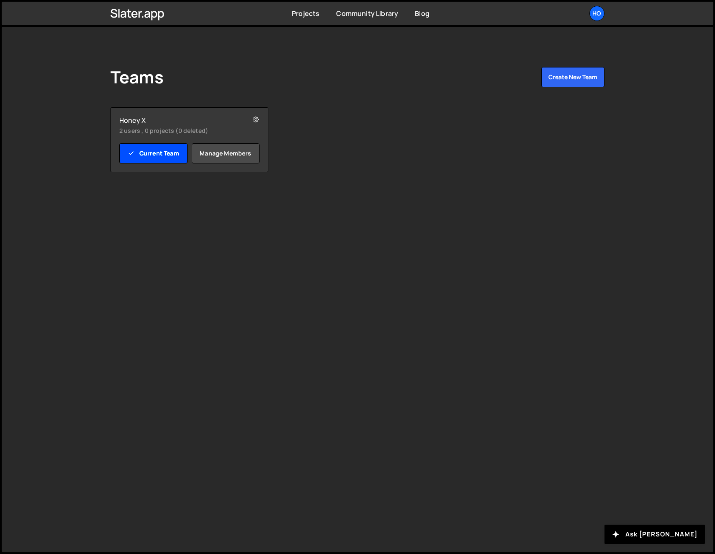
click at [175, 157] on link "Current Team" at bounding box center [153, 153] width 68 height 20
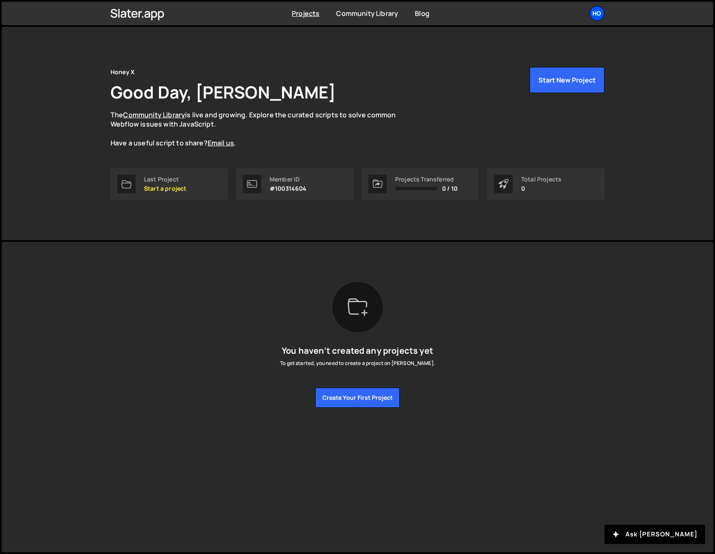
click at [596, 15] on div "Ho" at bounding box center [597, 13] width 15 height 15
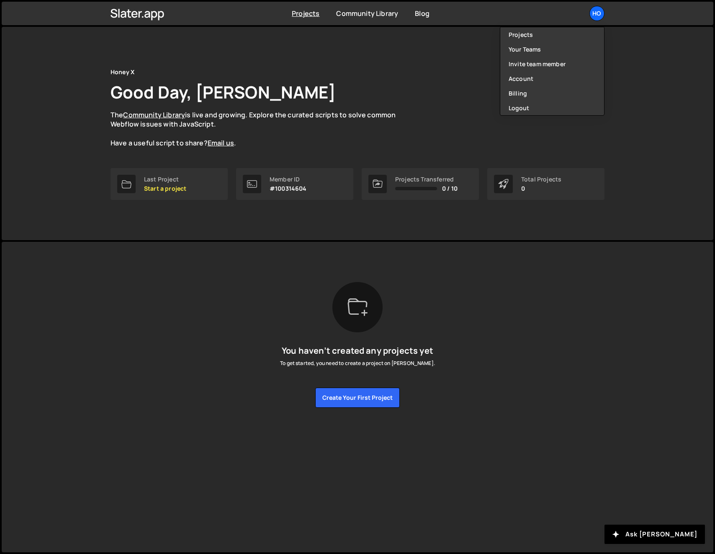
click at [320, 245] on div "Slater is designed for desktop use. Please use a larger screen to access the fu…" at bounding box center [357, 345] width 519 height 206
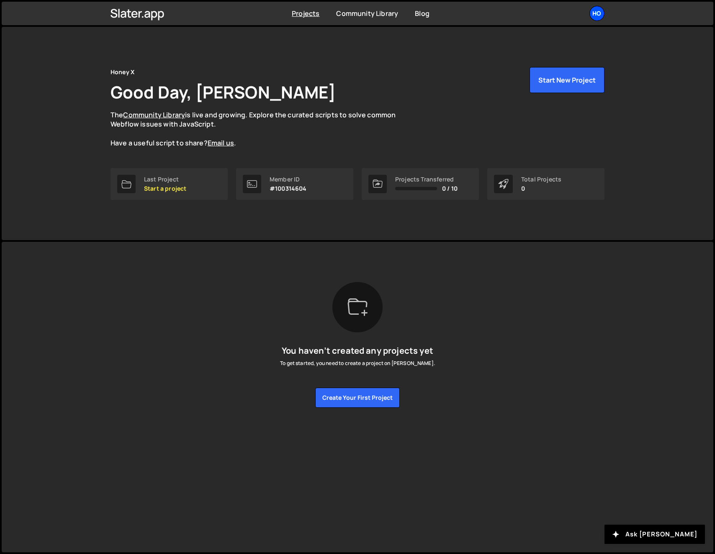
click at [600, 12] on div "Ho" at bounding box center [597, 13] width 15 height 15
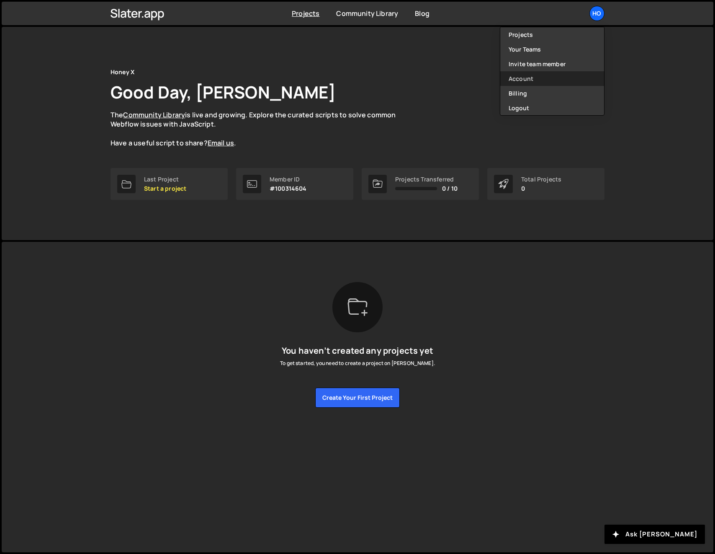
click at [535, 78] on link "Account" at bounding box center [552, 78] width 104 height 15
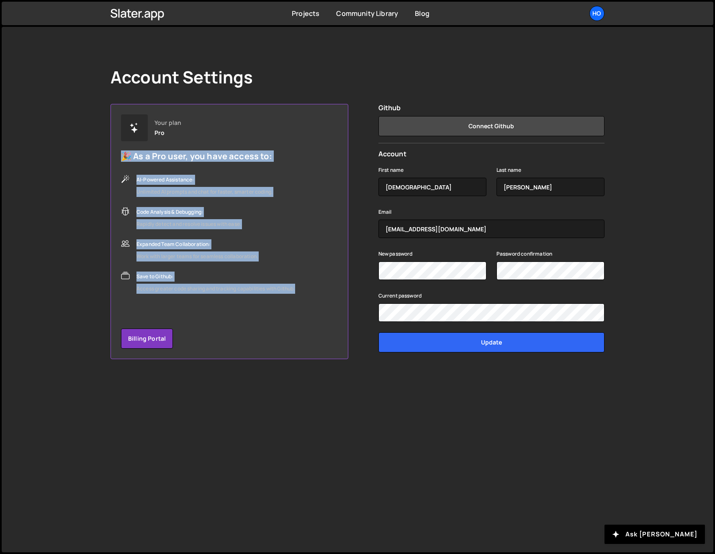
drag, startPoint x: 123, startPoint y: 155, endPoint x: 306, endPoint y: 290, distance: 227.7
click at [306, 290] on div "Your plan Pro 🎉 As a Pro user, you have access to: AI-Powered Assistance: Unlim…" at bounding box center [230, 231] width 238 height 255
click at [306, 291] on div "Your plan Pro 🎉 As a Pro user, you have access to: AI-Powered Assistance: Unlim…" at bounding box center [230, 231] width 238 height 255
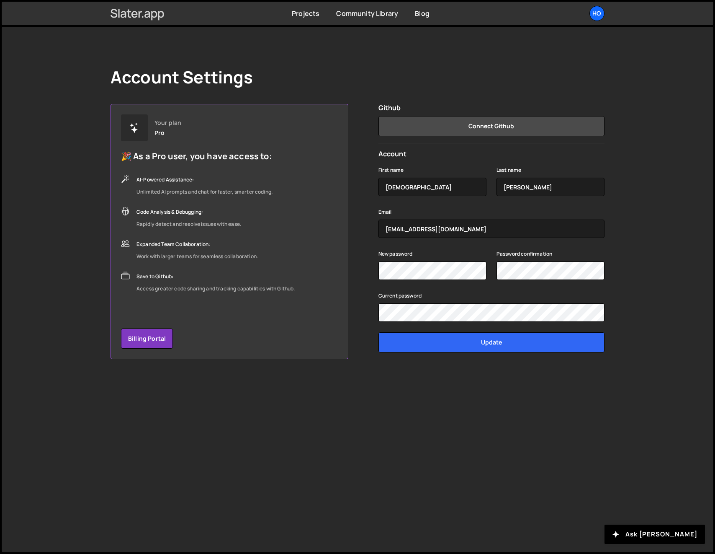
click at [142, 8] on icon at bounding box center [138, 13] width 54 height 14
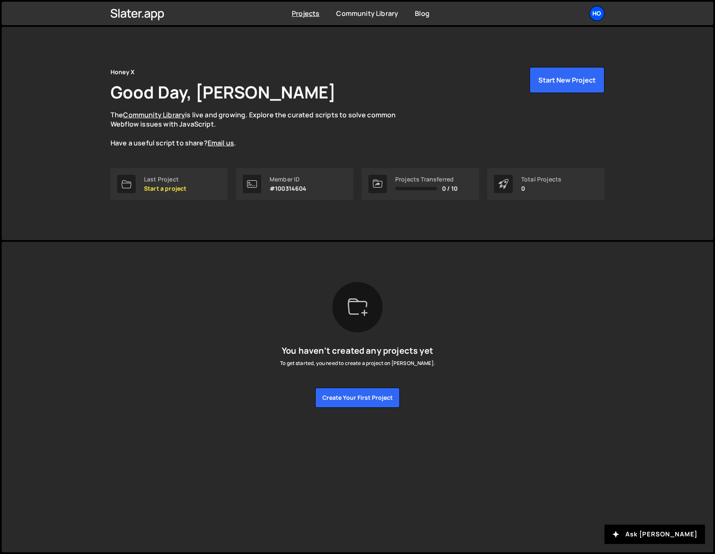
click at [593, 9] on div "Ho" at bounding box center [597, 13] width 15 height 15
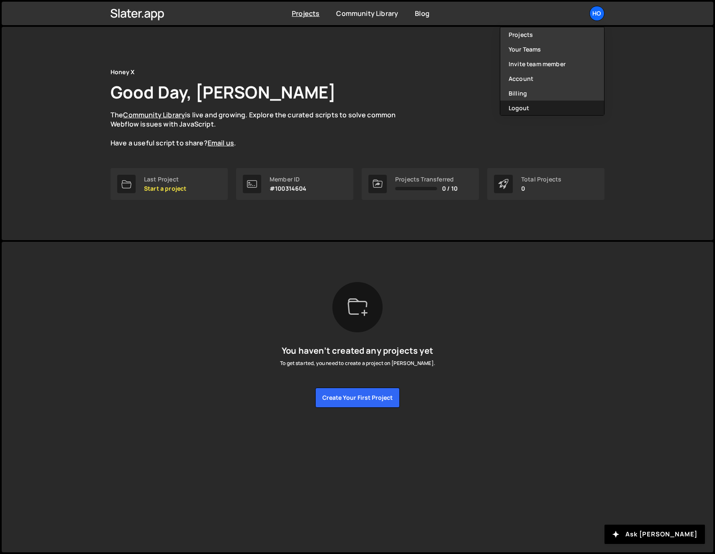
click at [548, 112] on button "Logout" at bounding box center [552, 108] width 104 height 15
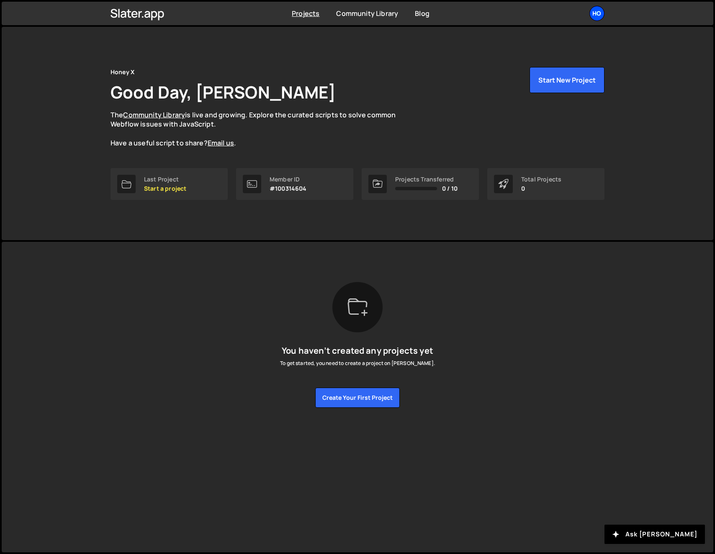
click at [601, 7] on div "Ho" at bounding box center [597, 13] width 15 height 15
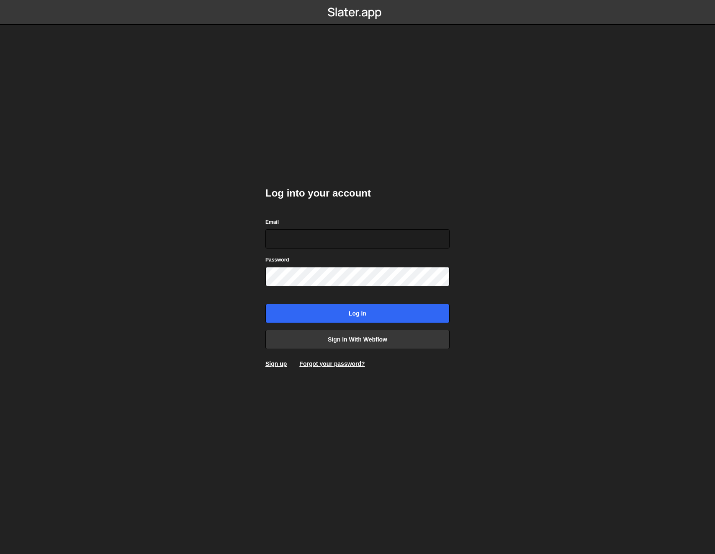
click at [0, 553] on nordpass-portal at bounding box center [0, 554] width 0 height 0
type input "hnyx.user2@gmail.com"
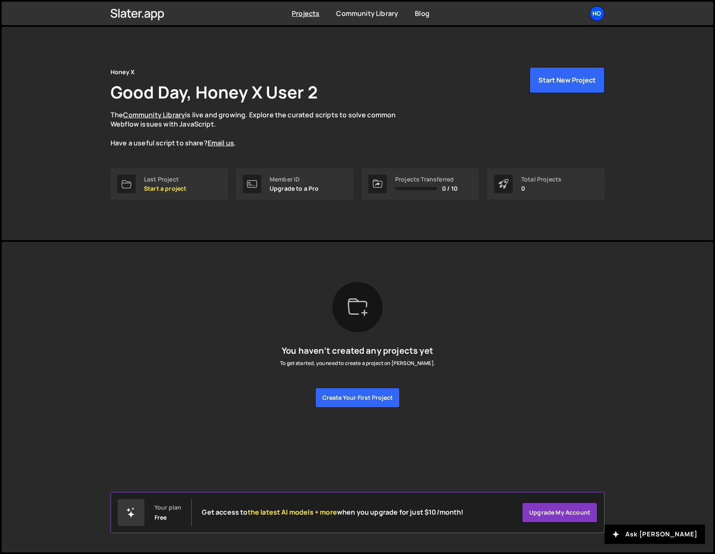
click at [598, 12] on div "Ho" at bounding box center [597, 13] width 15 height 15
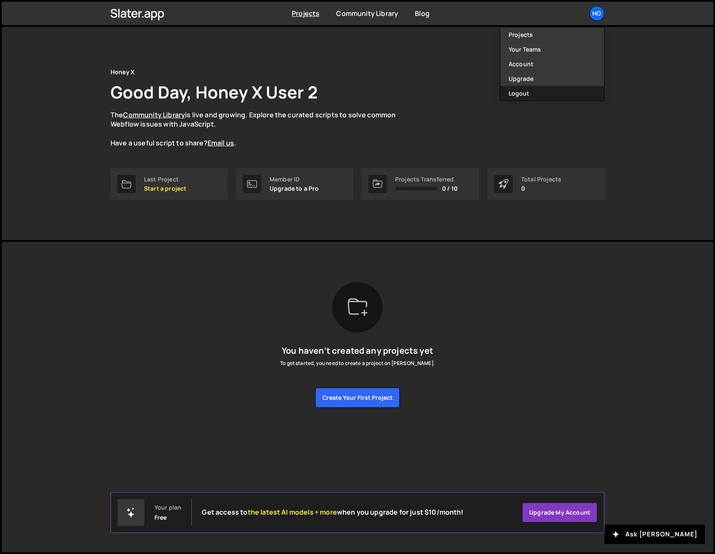
click at [549, 89] on button "Logout" at bounding box center [552, 93] width 104 height 15
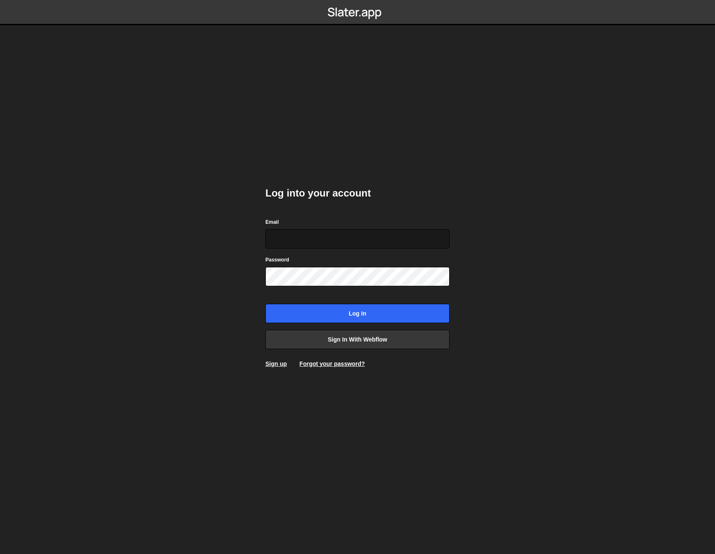
click at [324, 244] on input "Email" at bounding box center [358, 238] width 184 height 19
click at [0, 553] on nordpass-autofill-portal at bounding box center [0, 554] width 0 height 0
type input "strategy@honey-x.au"
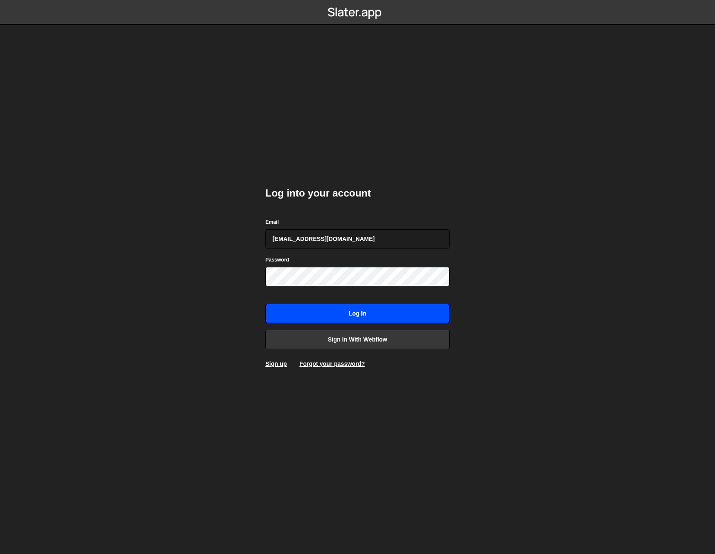
click at [347, 312] on input "Log in" at bounding box center [358, 313] width 184 height 19
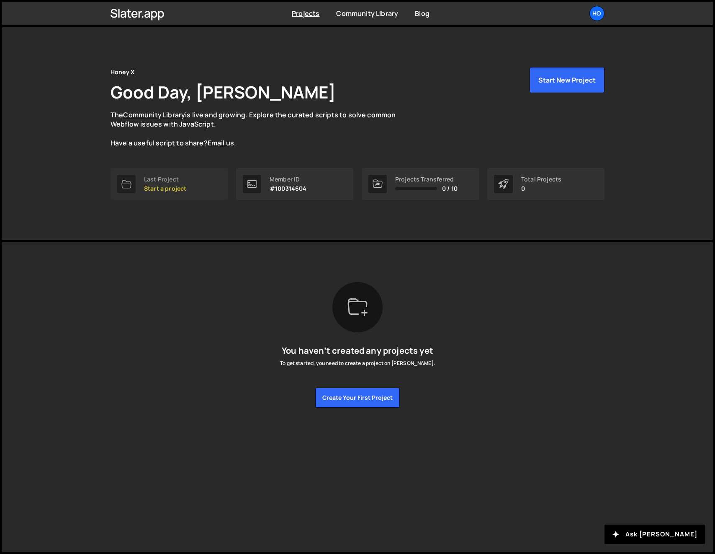
click at [163, 185] on p "Start a project" at bounding box center [165, 188] width 42 height 7
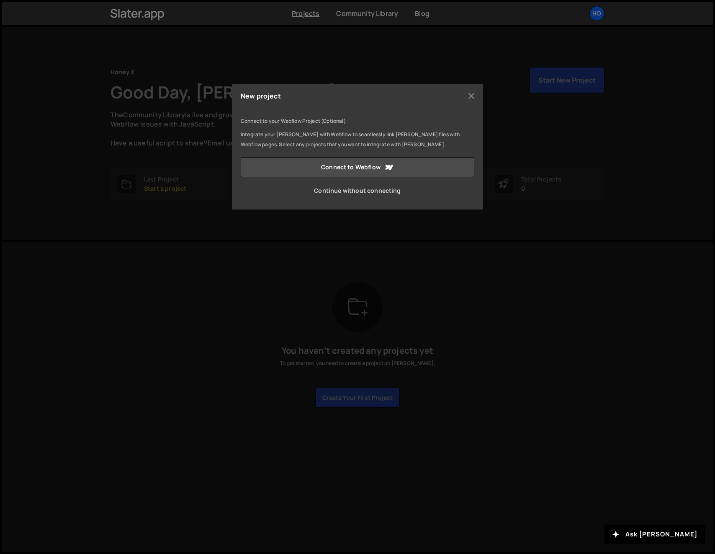
click at [371, 191] on link "Continue without connecting" at bounding box center [358, 190] width 234 height 20
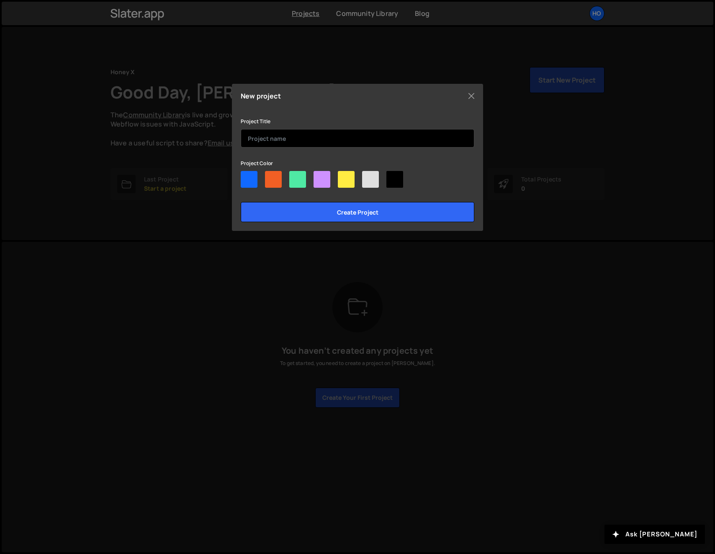
click at [291, 140] on input "text" at bounding box center [358, 138] width 234 height 18
type input "Test"
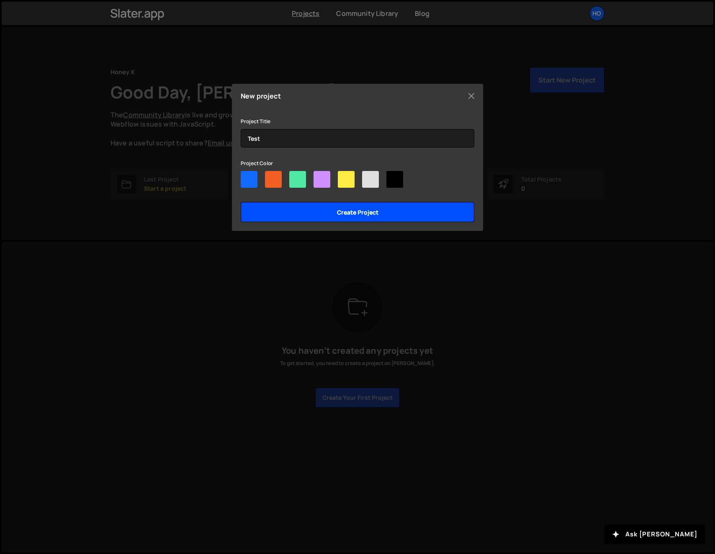
click at [388, 211] on input "Create project" at bounding box center [358, 212] width 234 height 20
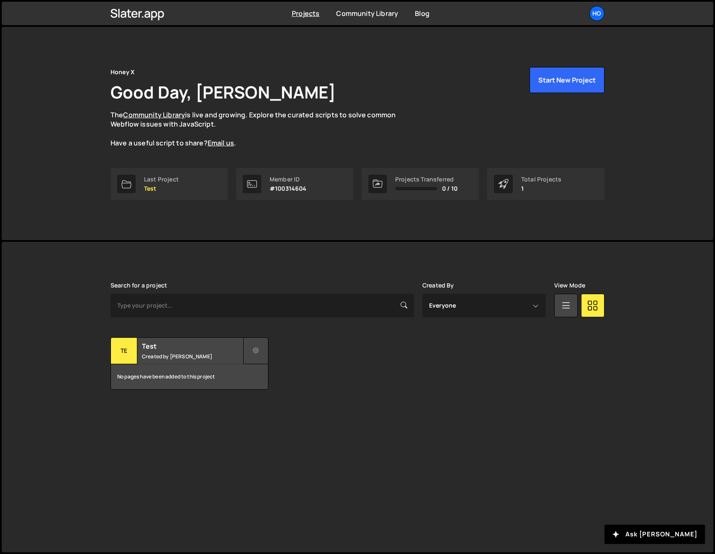
click at [258, 349] on icon at bounding box center [256, 350] width 6 height 8
click at [296, 397] on link "Manage access" at bounding box center [294, 397] width 100 height 13
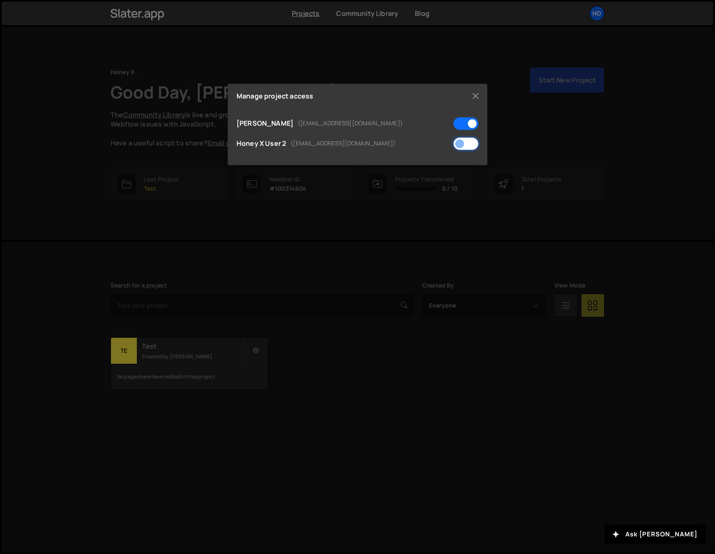
click at [470, 139] on input "checkbox" at bounding box center [466, 143] width 25 height 13
checkbox input "true"
click at [472, 99] on button "Close" at bounding box center [475, 96] width 13 height 13
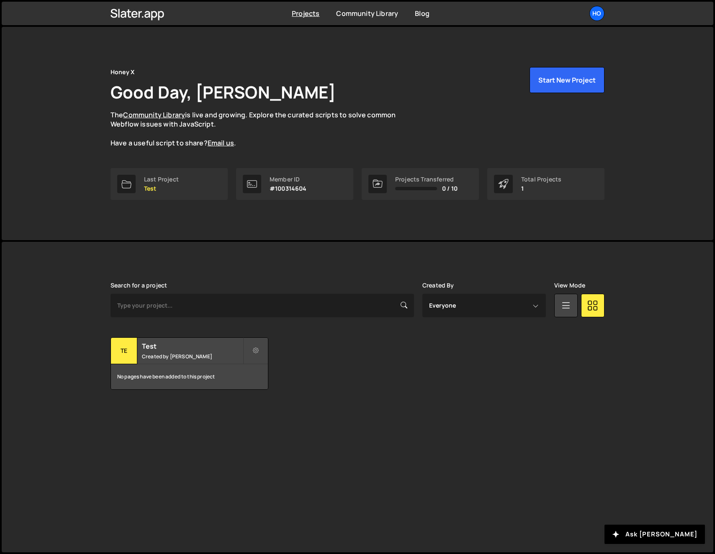
click at [407, 366] on div "Transfer Project Edit Project Manage access Delete Project Te Test Created by […" at bounding box center [358, 363] width 494 height 52
click at [251, 347] on button at bounding box center [255, 350] width 25 height 27
click at [283, 410] on link "Delete Project" at bounding box center [294, 411] width 100 height 13
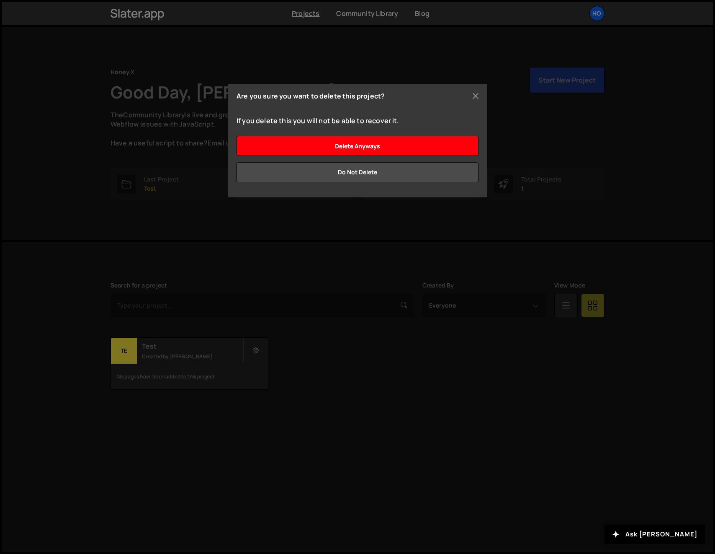
click at [358, 150] on input "Delete anyways" at bounding box center [358, 146] width 242 height 20
